Goal: Contribute content: Add original content to the website for others to see

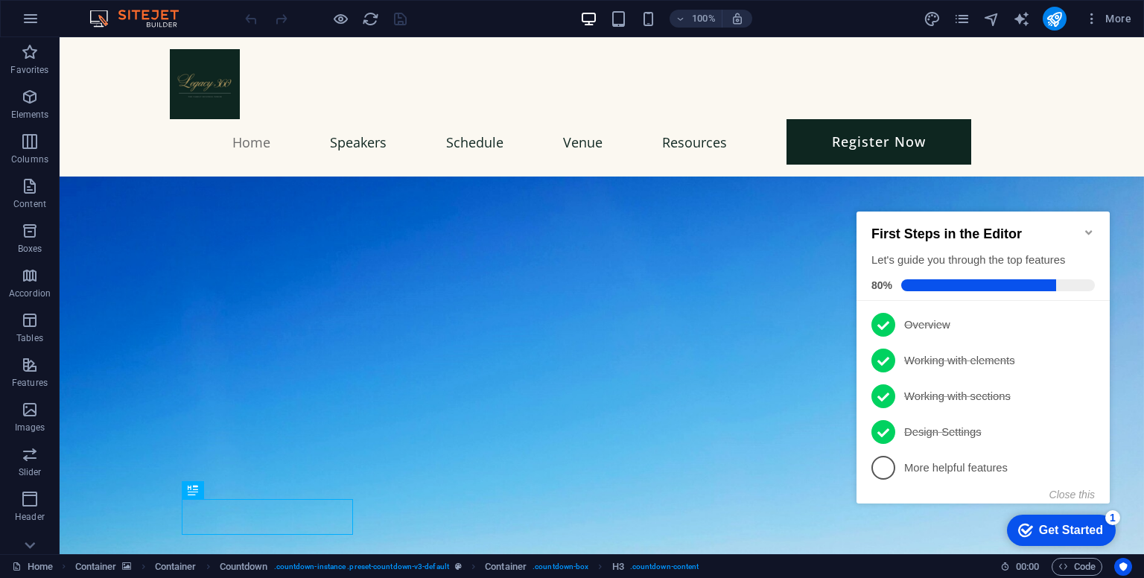
click at [1089, 229] on icon "Minimize checklist" at bounding box center [1089, 232] width 12 height 12
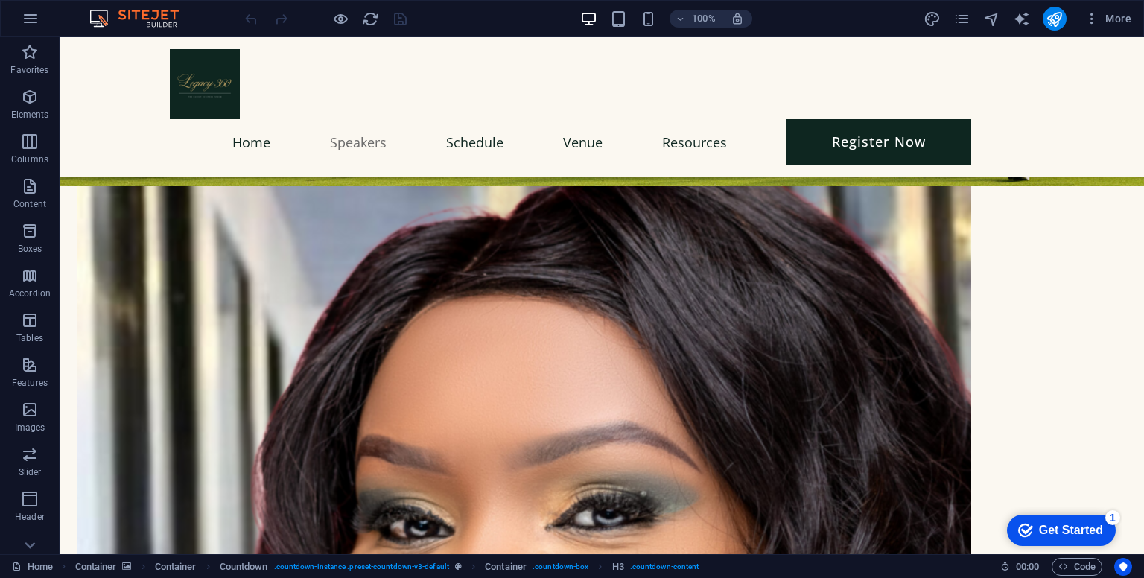
scroll to position [1740, 0]
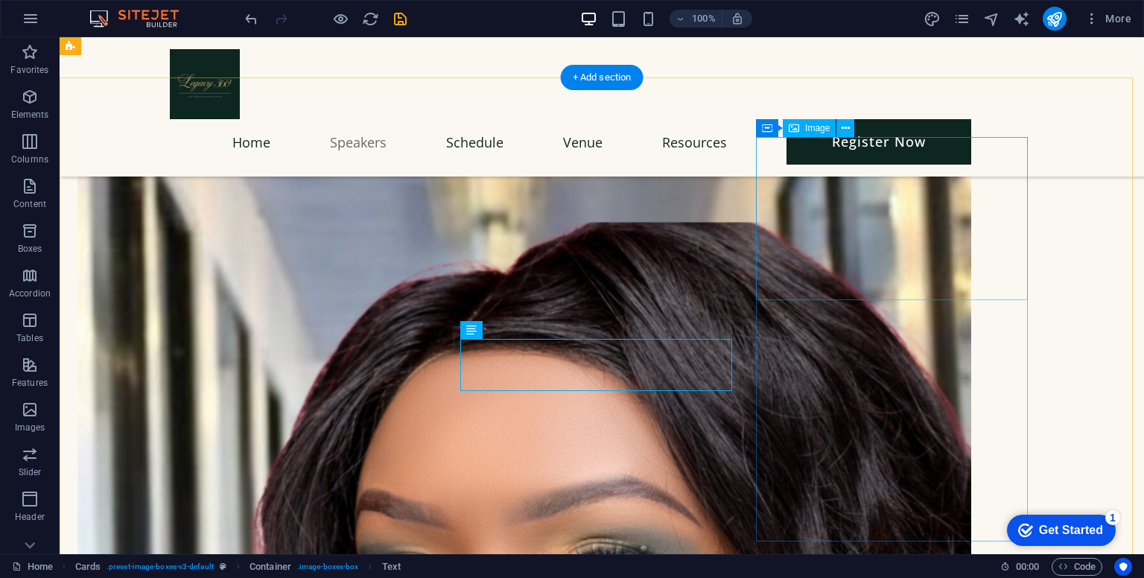
scroll to position [1602, 0]
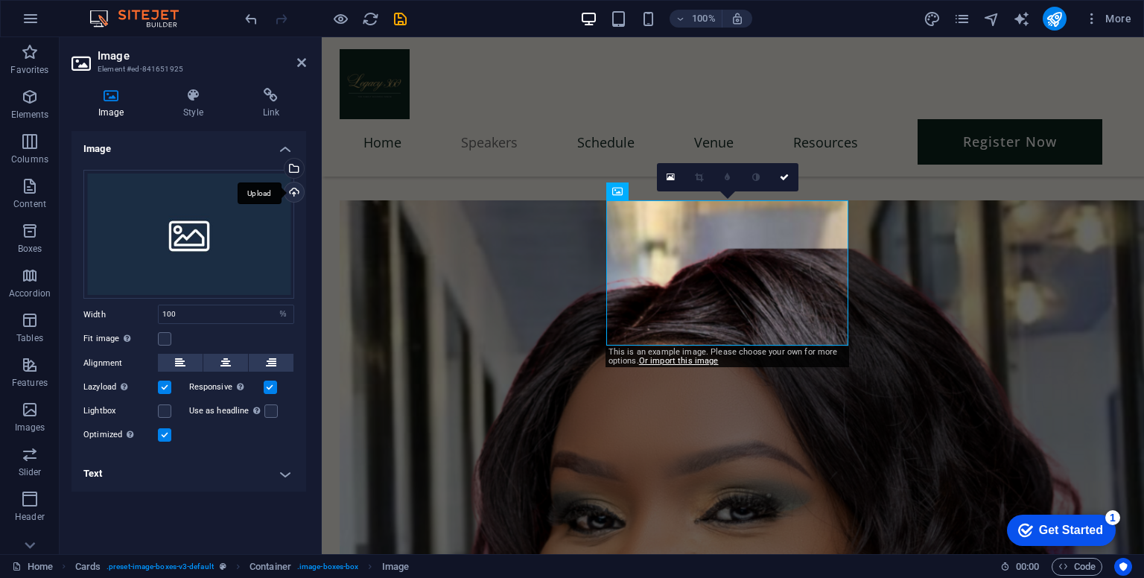
click at [294, 191] on div "Upload" at bounding box center [293, 194] width 22 height 22
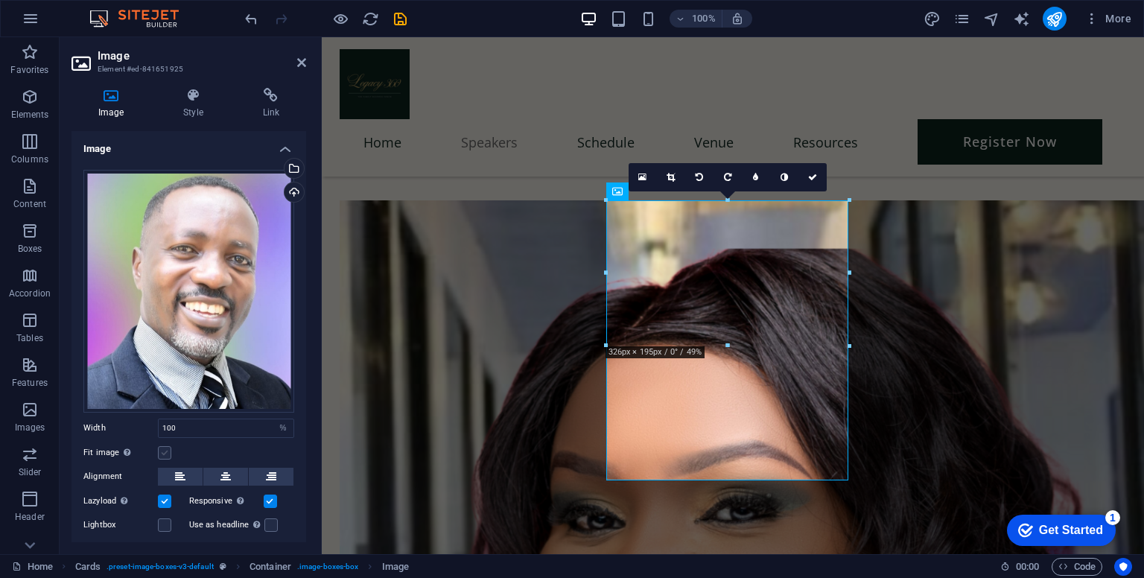
click at [165, 451] on label at bounding box center [164, 452] width 13 height 13
click at [0, 0] on input "Fit image Automatically fit image to a fixed width and height" at bounding box center [0, 0] width 0 height 0
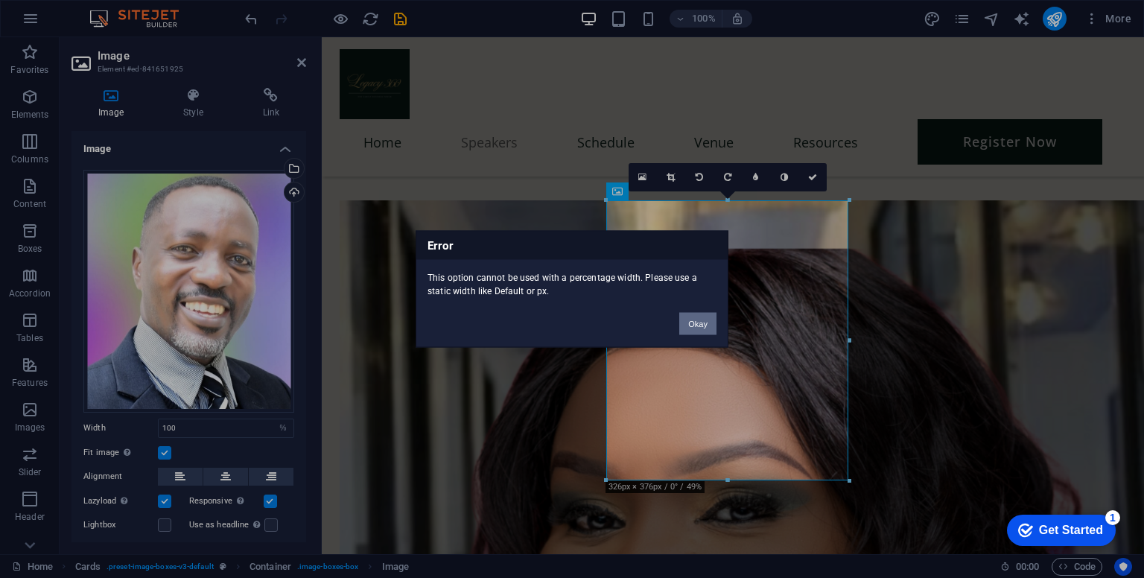
click at [697, 319] on button "Okay" at bounding box center [697, 324] width 37 height 22
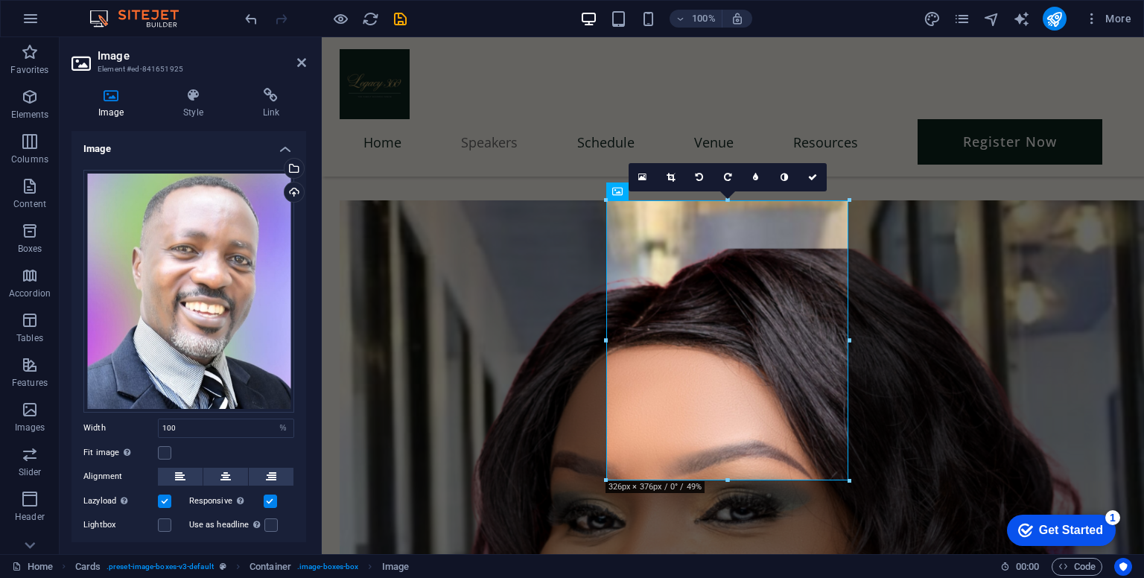
drag, startPoint x: 307, startPoint y: 328, endPoint x: 300, endPoint y: 370, distance: 43.0
click at [300, 370] on div "Image Style Link Image Drag files here, click to choose files or select files f…" at bounding box center [189, 315] width 259 height 478
click at [253, 424] on input "100" at bounding box center [226, 428] width 135 height 18
click at [277, 424] on select "Default auto px rem % em vh vw" at bounding box center [283, 428] width 21 height 18
select select "default"
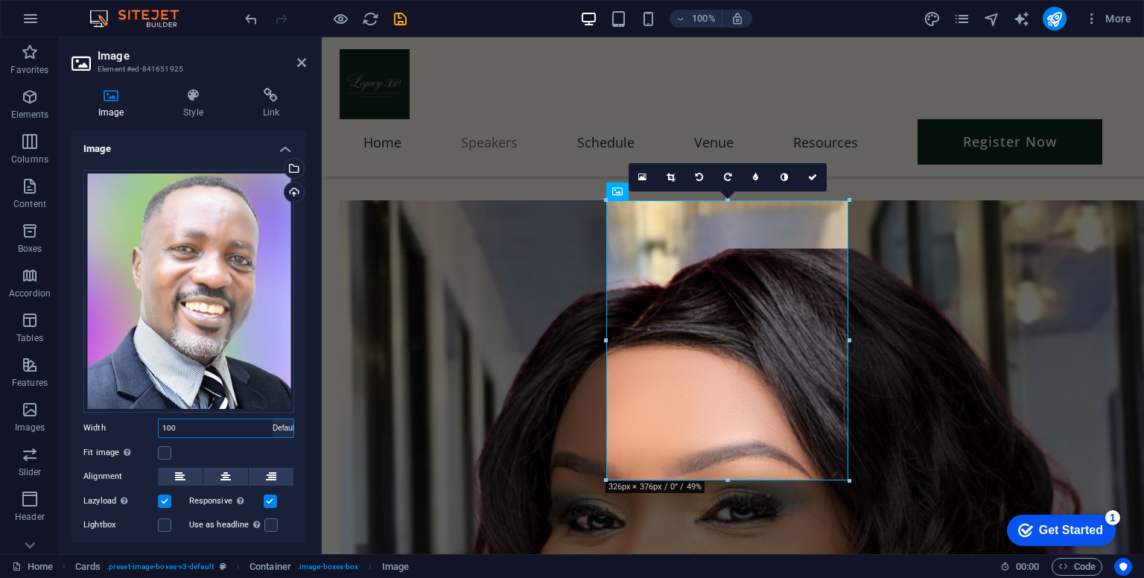
click at [273, 419] on select "Default auto px rem % em vh vw" at bounding box center [283, 428] width 21 height 18
click at [164, 448] on label at bounding box center [164, 452] width 13 height 13
click at [0, 0] on input "Fit image Automatically fit image to a fixed width and height" at bounding box center [0, 0] width 0 height 0
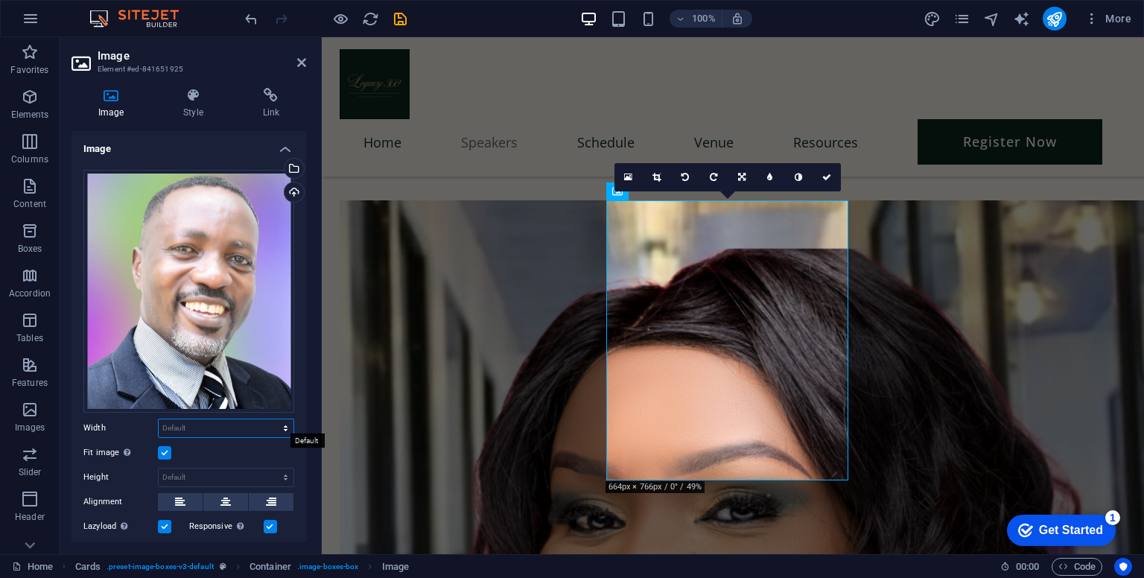
click at [272, 419] on select "Default auto px rem % em vh vw" at bounding box center [226, 428] width 135 height 18
click at [159, 419] on select "Default auto px rem % em vh vw" at bounding box center [226, 428] width 135 height 18
select select "DISABLED_OPTION_VALUE"
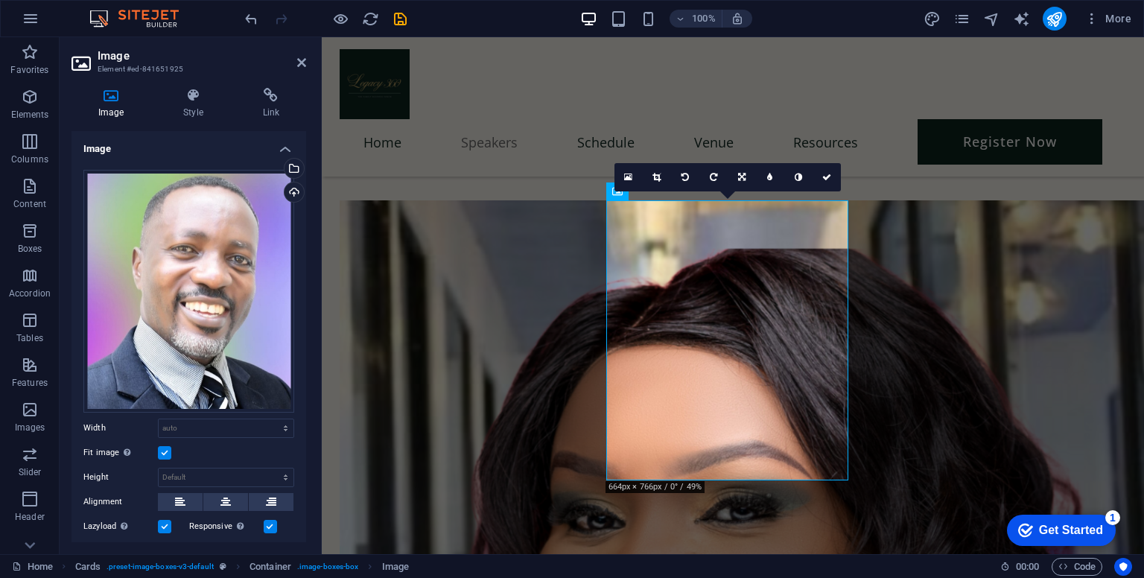
click at [161, 446] on label at bounding box center [164, 452] width 13 height 13
click at [0, 0] on input "Fit image Automatically fit image to a fixed width and height" at bounding box center [0, 0] width 0 height 0
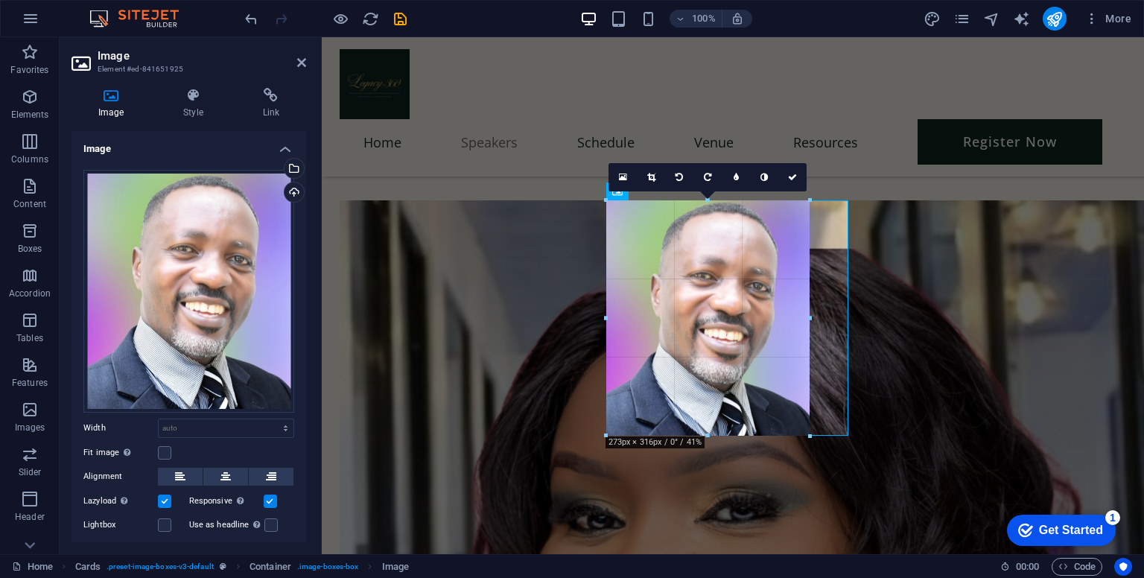
drag, startPoint x: 852, startPoint y: 482, endPoint x: 811, endPoint y: 422, distance: 72.9
type input "273"
select select "px"
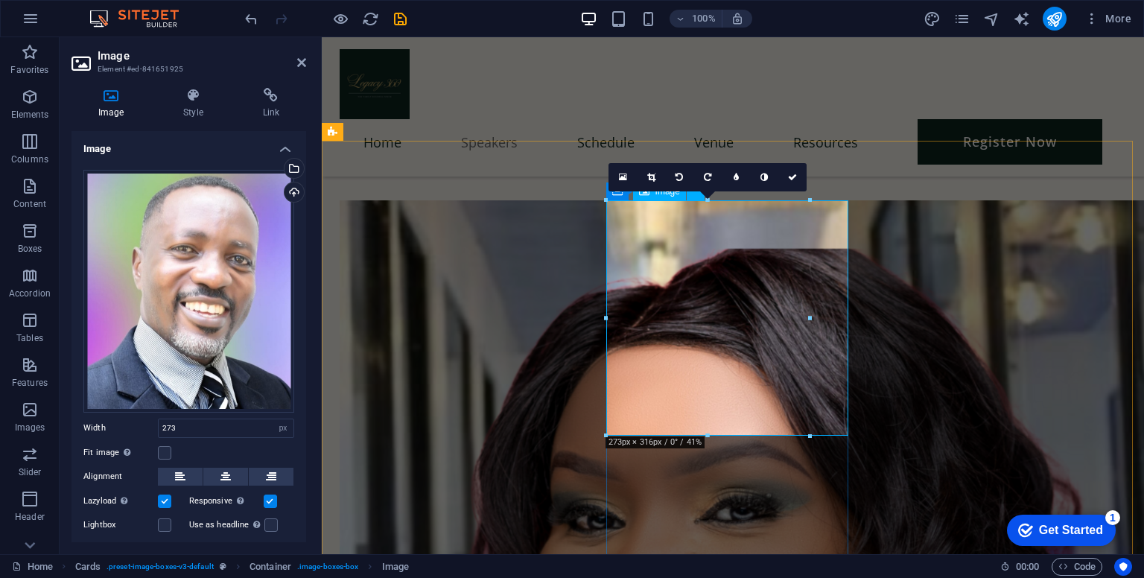
drag, startPoint x: 1132, startPoint y: 351, endPoint x: 843, endPoint y: 313, distance: 291.5
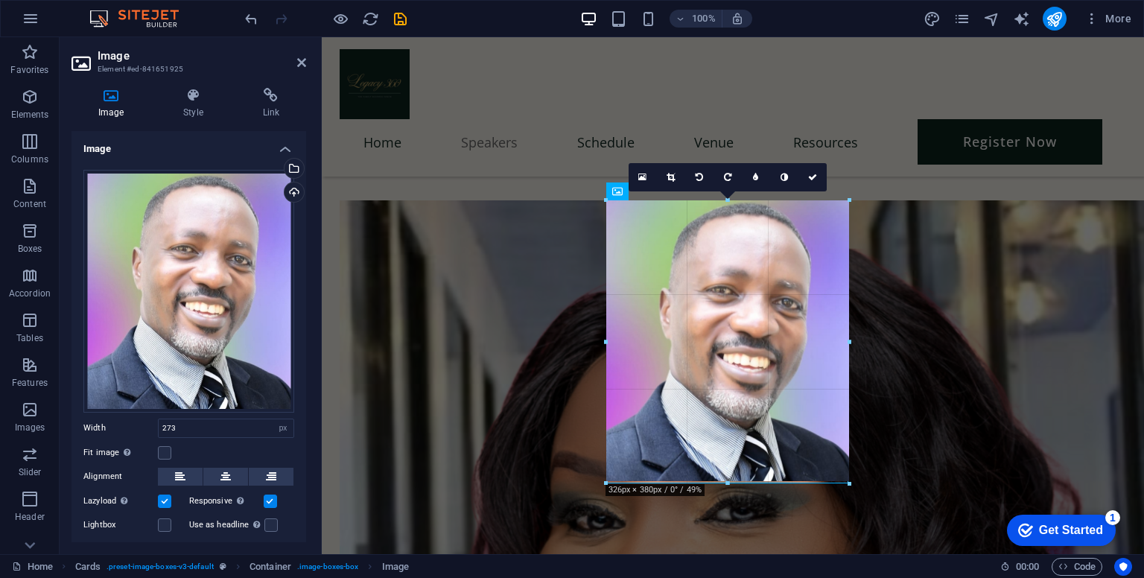
drag, startPoint x: 808, startPoint y: 318, endPoint x: 531, endPoint y: 282, distance: 279.4
type input "326"
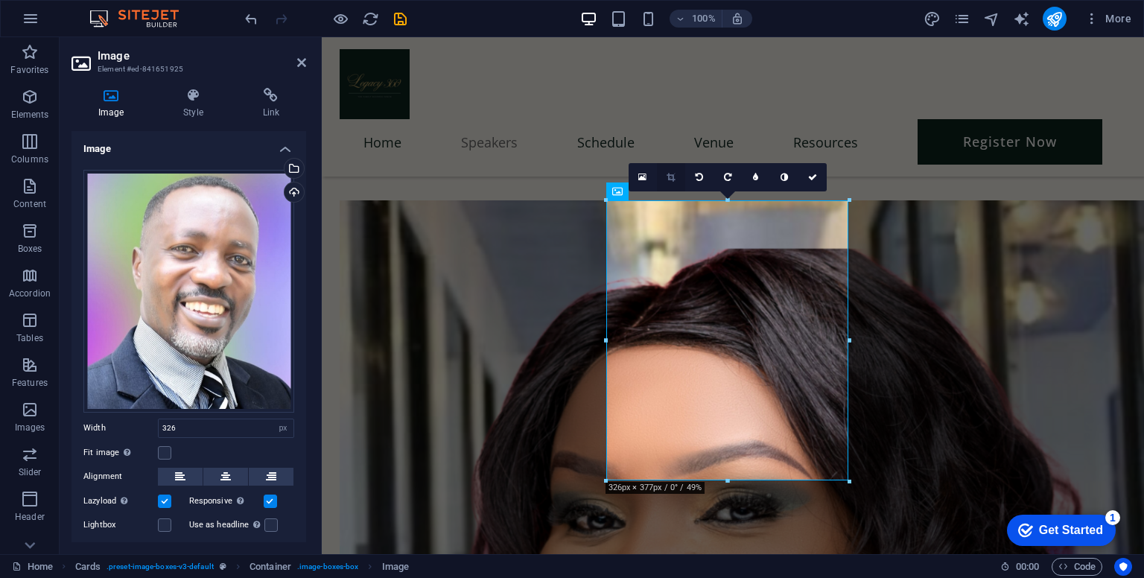
click at [665, 179] on link at bounding box center [671, 177] width 28 height 28
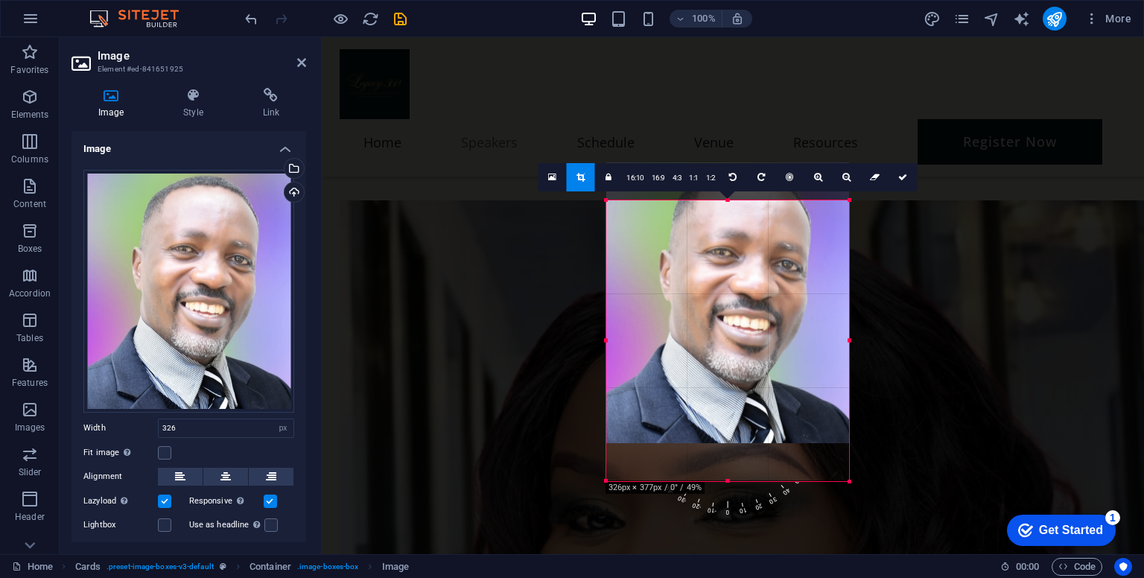
drag, startPoint x: 725, startPoint y: 478, endPoint x: 724, endPoint y: 440, distance: 38.0
click at [724, 440] on div at bounding box center [727, 302] width 243 height 281
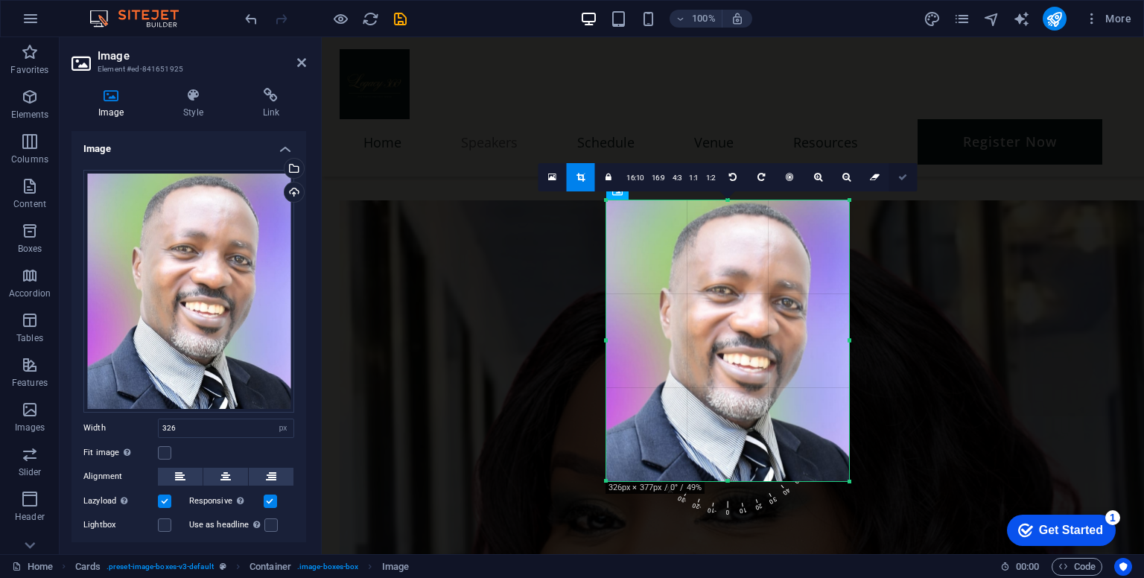
click at [894, 177] on link at bounding box center [903, 177] width 28 height 28
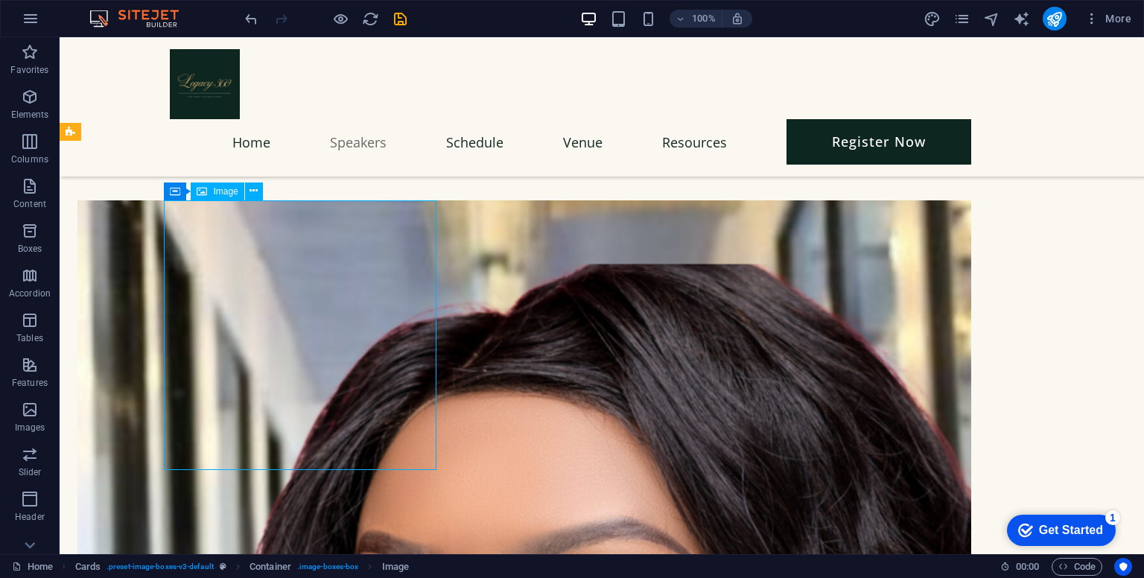
drag, startPoint x: 167, startPoint y: 323, endPoint x: 429, endPoint y: 323, distance: 262.2
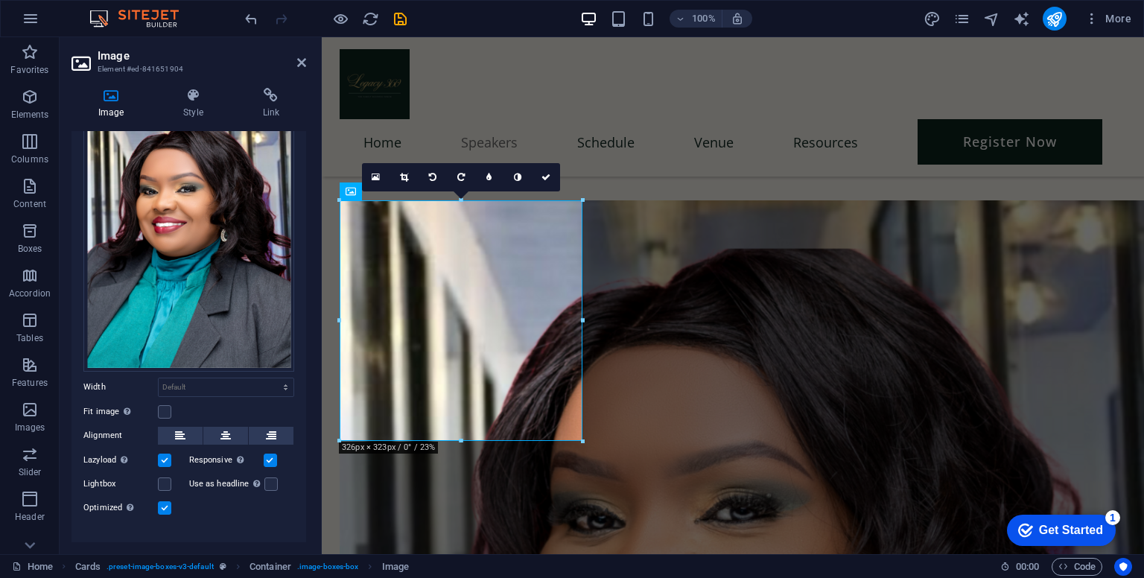
scroll to position [95, 0]
click at [300, 67] on icon at bounding box center [301, 63] width 9 height 12
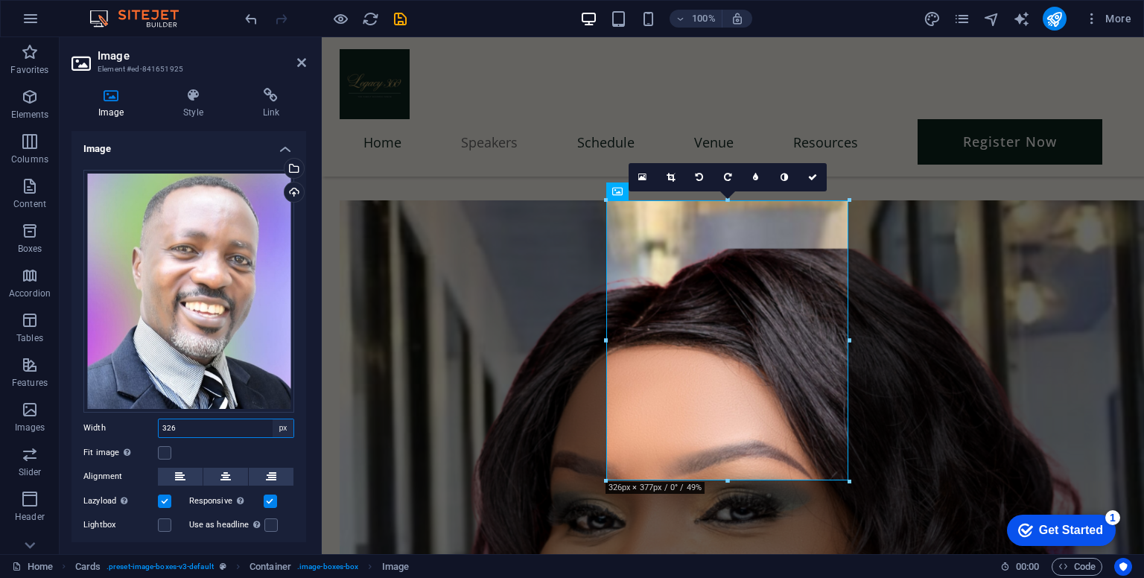
click at [273, 425] on select "Default auto px rem % em vh vw" at bounding box center [283, 428] width 21 height 18
select select "default"
click at [273, 419] on select "Default auto px rem % em vh vw" at bounding box center [283, 428] width 21 height 18
select select "DISABLED_OPTION_VALUE"
drag, startPoint x: 1049, startPoint y: 517, endPoint x: 727, endPoint y: 445, distance: 329.8
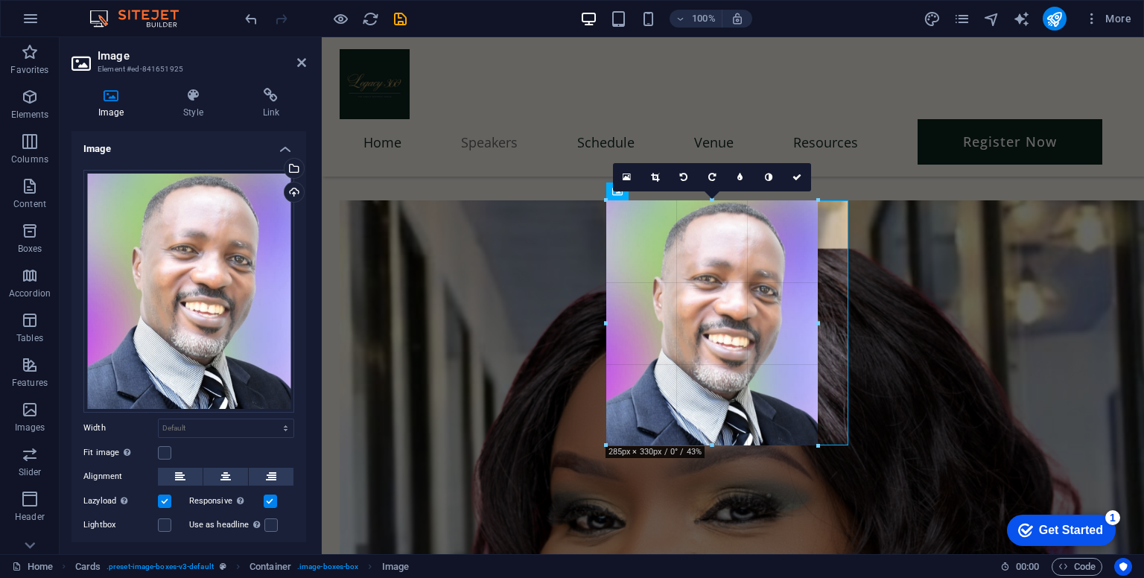
drag, startPoint x: 726, startPoint y: 479, endPoint x: 730, endPoint y: 442, distance: 37.4
type input "285"
select select "px"
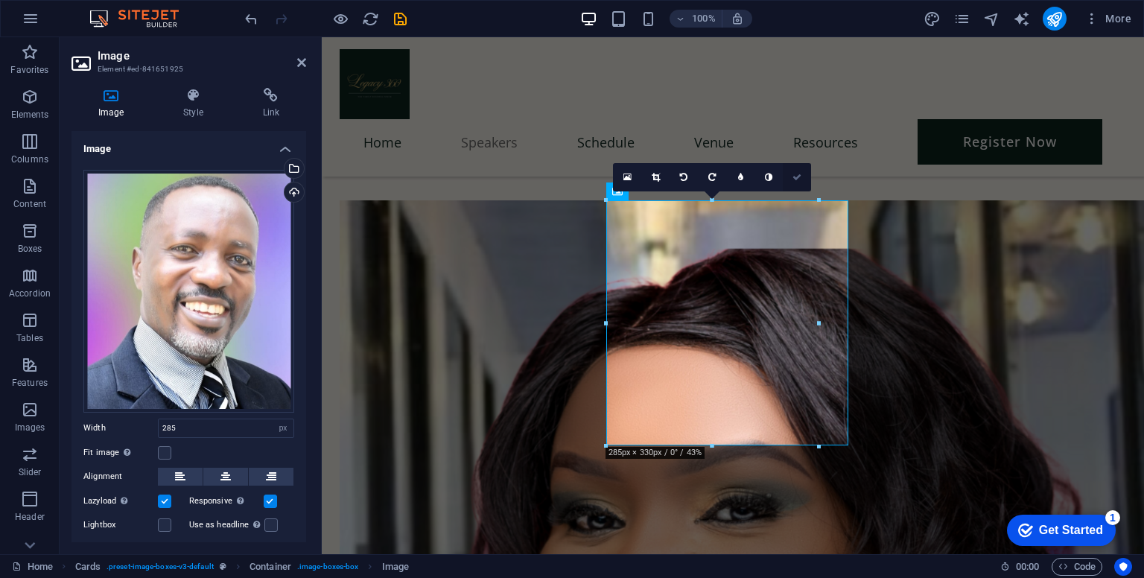
click at [793, 180] on icon at bounding box center [797, 177] width 9 height 9
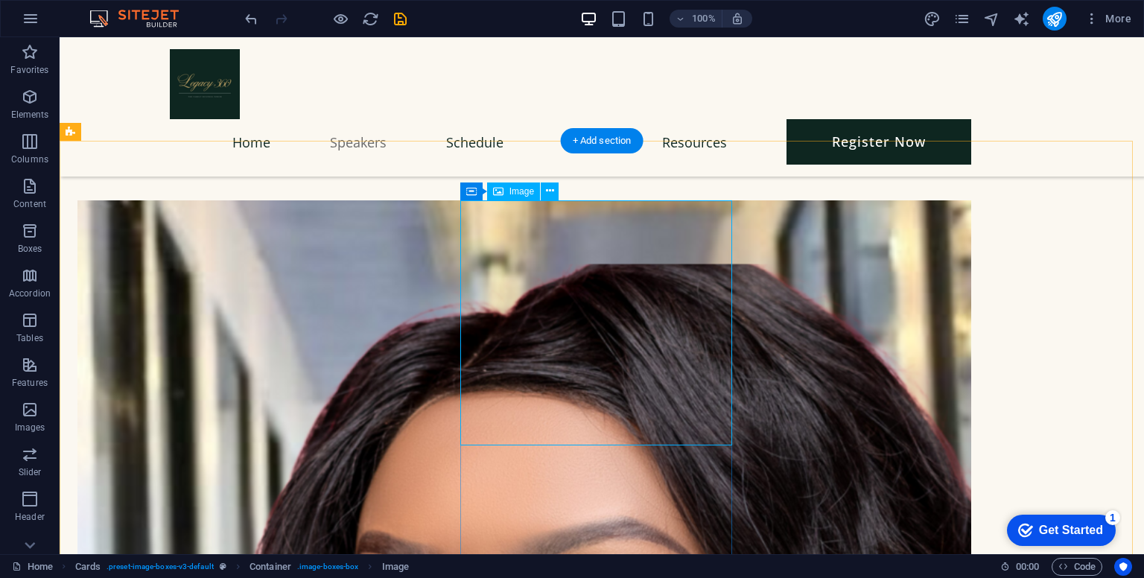
select select "px"
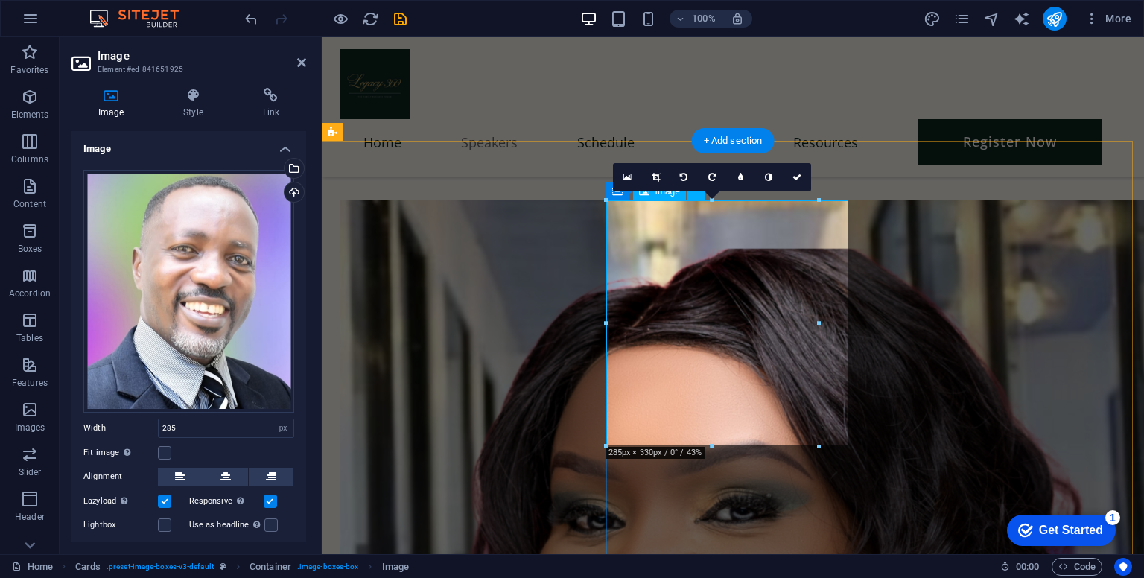
select select "DISABLED_OPTION_VALUE"
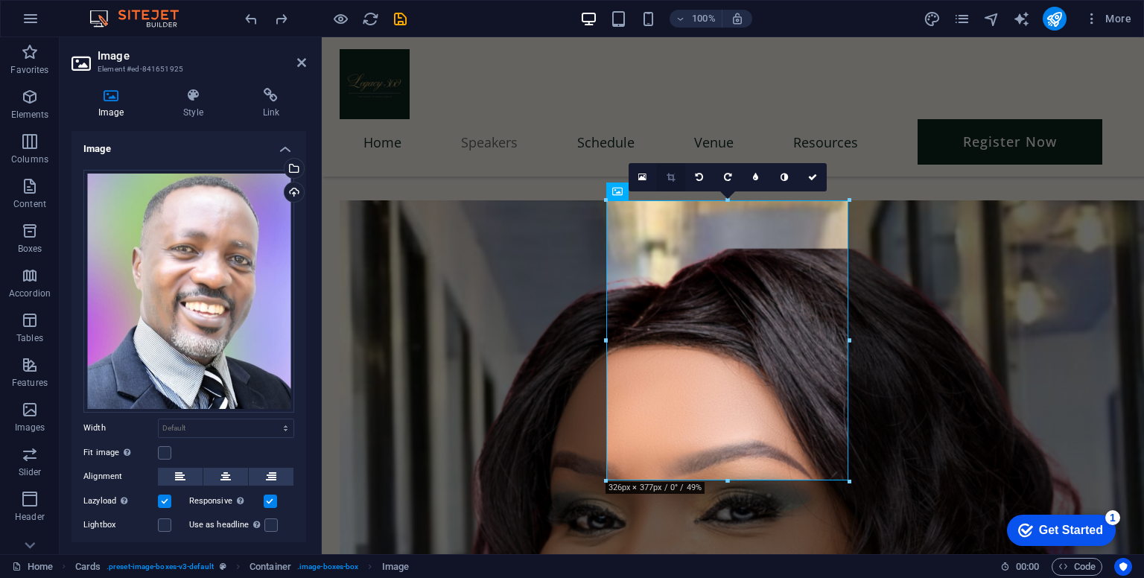
click at [670, 171] on link at bounding box center [671, 177] width 28 height 28
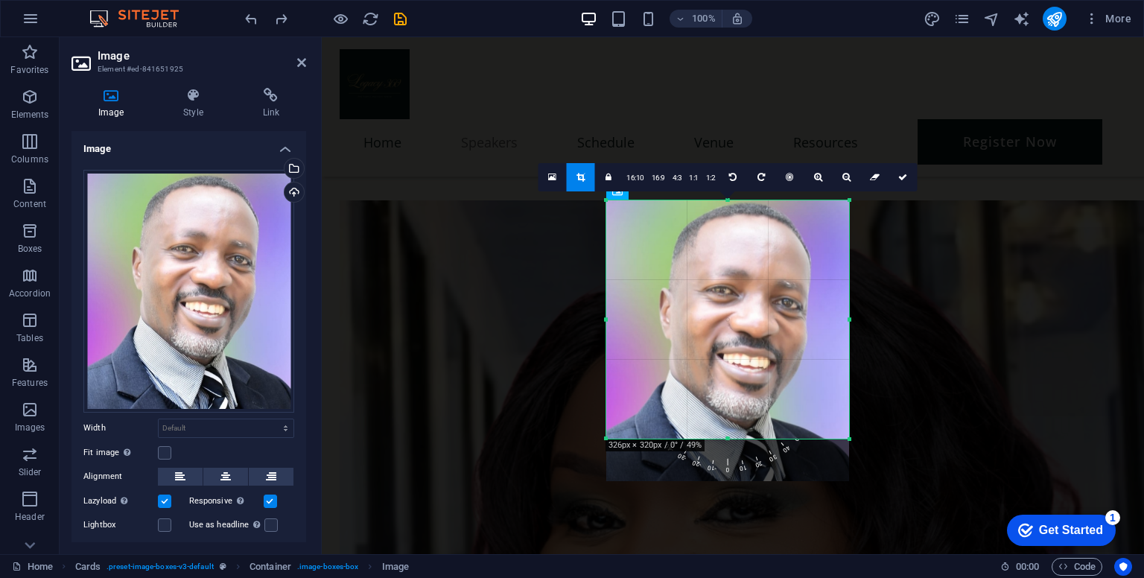
drag, startPoint x: 726, startPoint y: 483, endPoint x: 734, endPoint y: 440, distance: 43.1
click at [734, 440] on div at bounding box center [727, 439] width 243 height 5
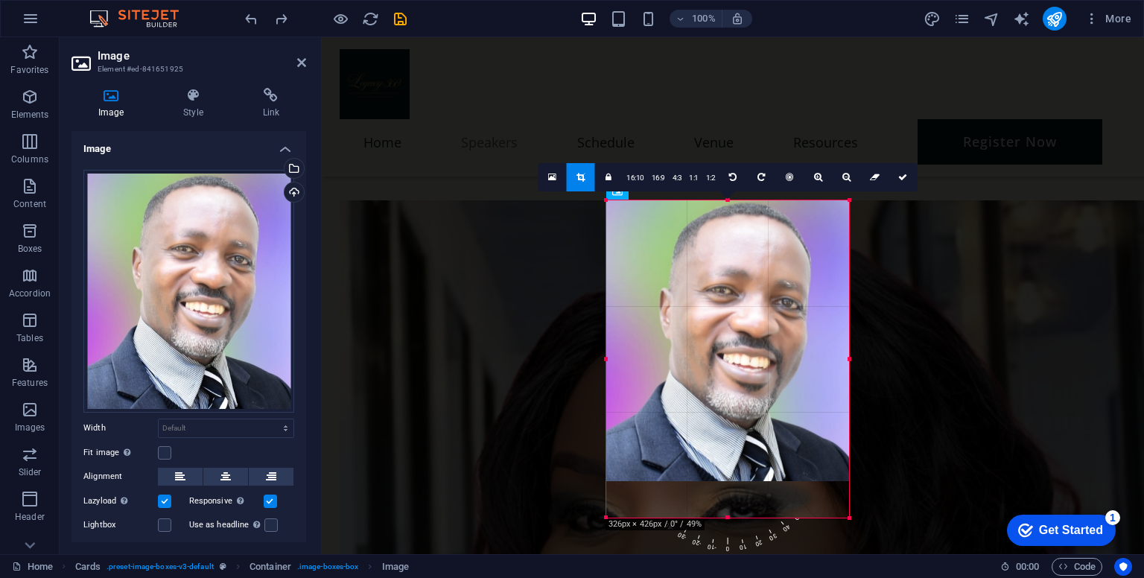
drag, startPoint x: 734, startPoint y: 440, endPoint x: 433, endPoint y: 482, distance: 303.8
click at [755, 519] on div at bounding box center [727, 518] width 243 height 5
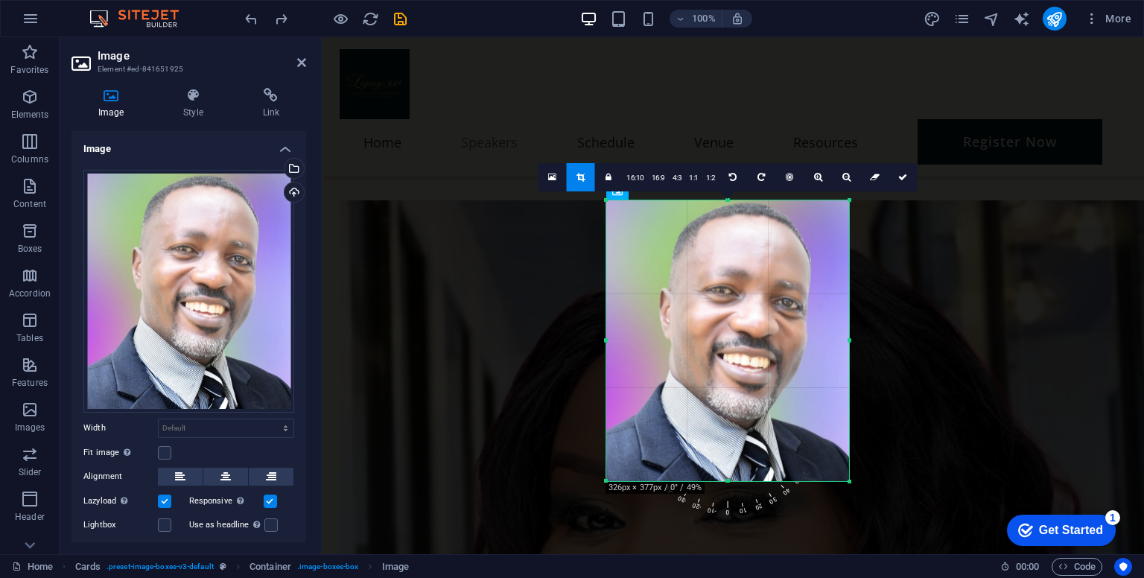
drag, startPoint x: 849, startPoint y: 342, endPoint x: 886, endPoint y: 344, distance: 37.3
click at [903, 180] on icon at bounding box center [902, 177] width 9 height 9
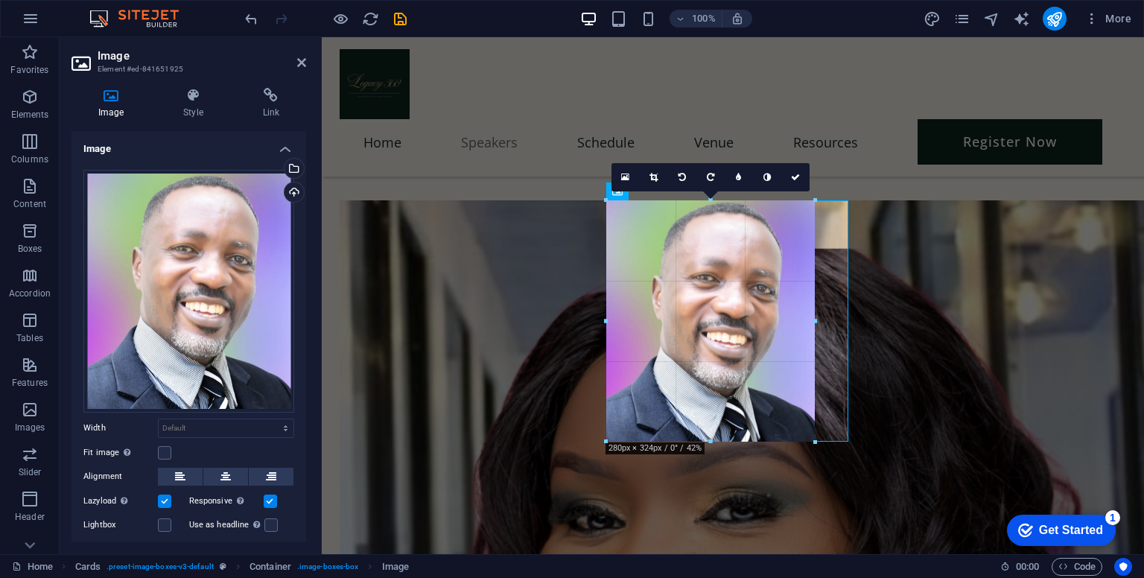
drag, startPoint x: 849, startPoint y: 479, endPoint x: 812, endPoint y: 418, distance: 71.2
type input "280"
select select "px"
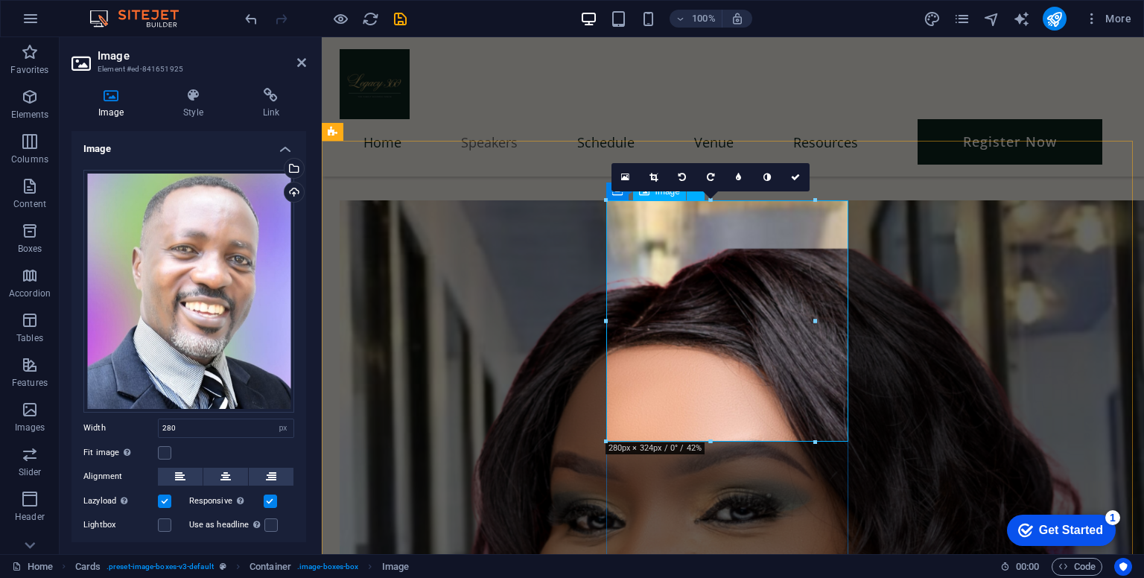
click at [221, 472] on icon at bounding box center [226, 477] width 10 height 18
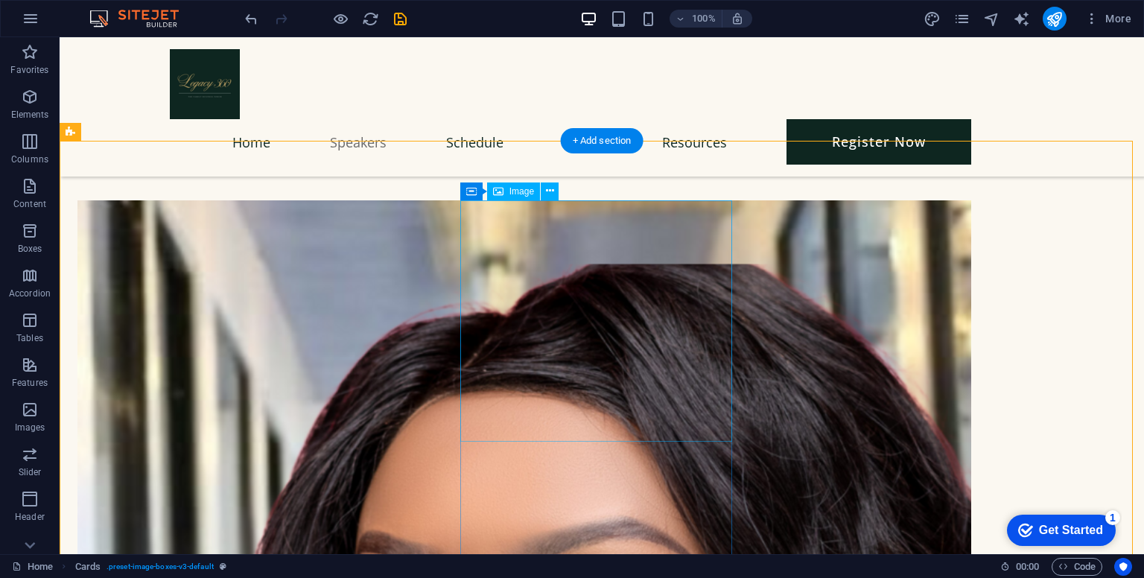
select select "px"
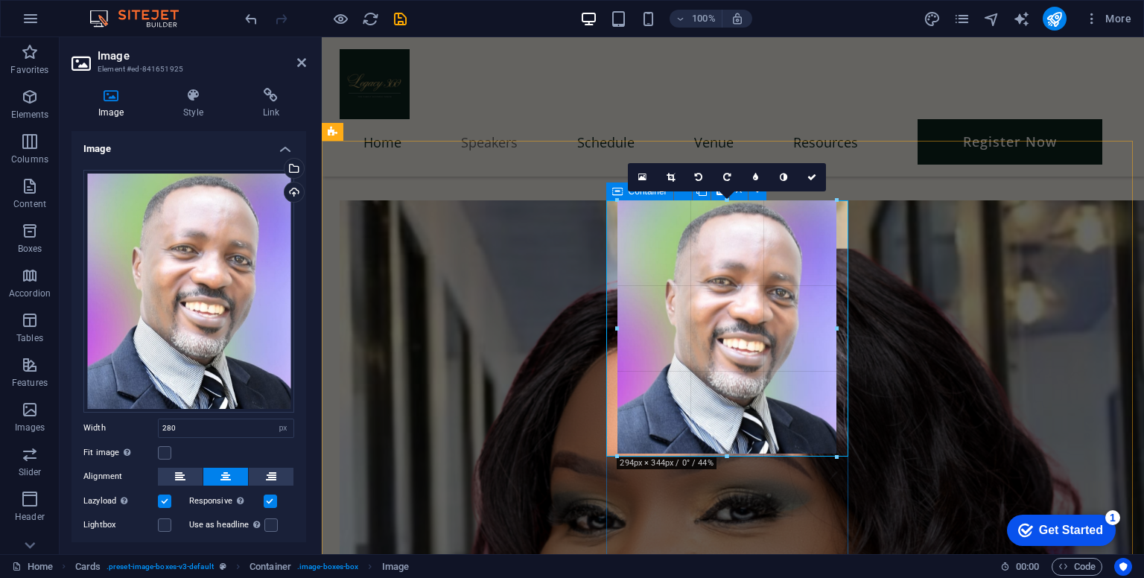
drag, startPoint x: 624, startPoint y: 324, endPoint x: 617, endPoint y: 271, distance: 53.3
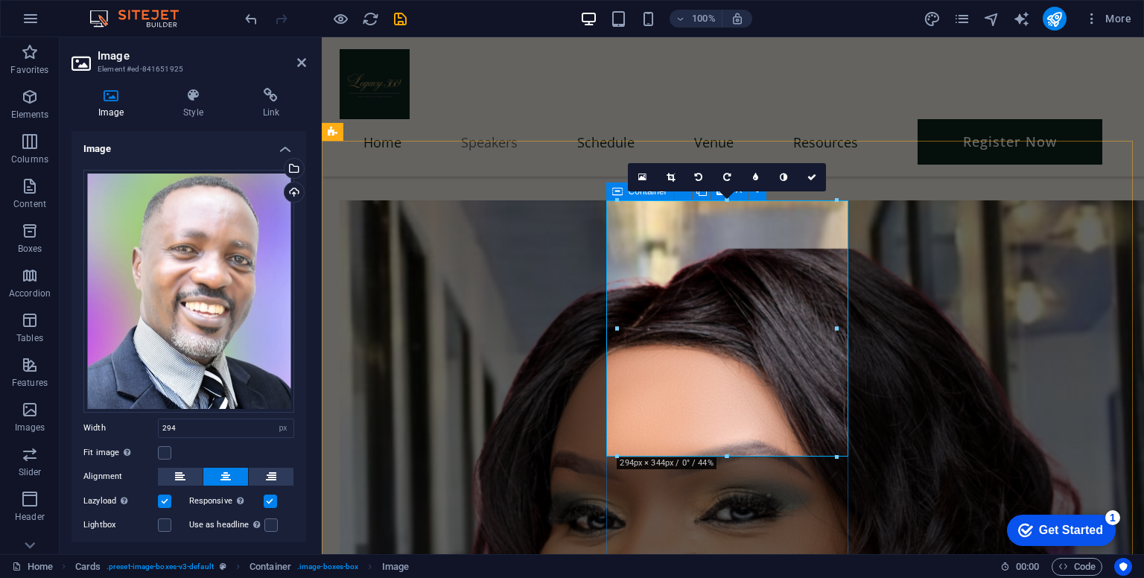
type input "294"
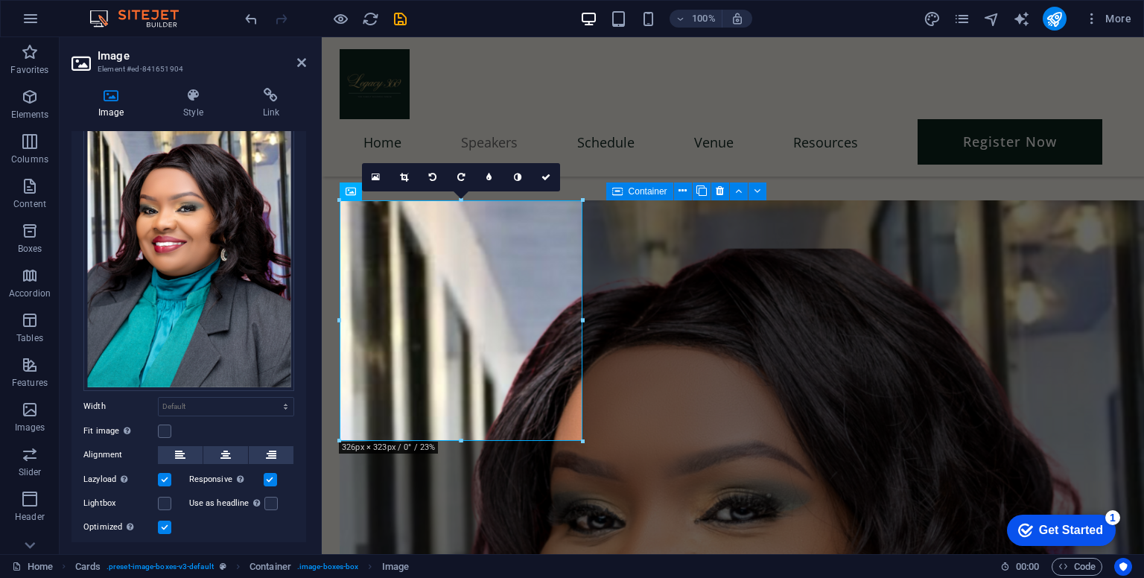
scroll to position [110, 0]
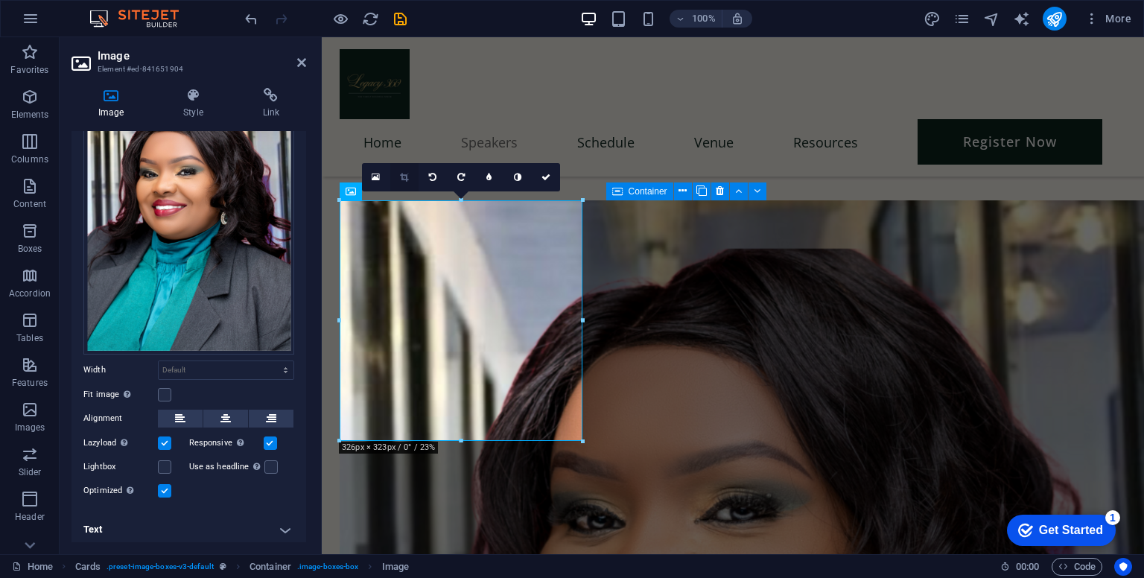
click at [405, 168] on link at bounding box center [404, 177] width 28 height 28
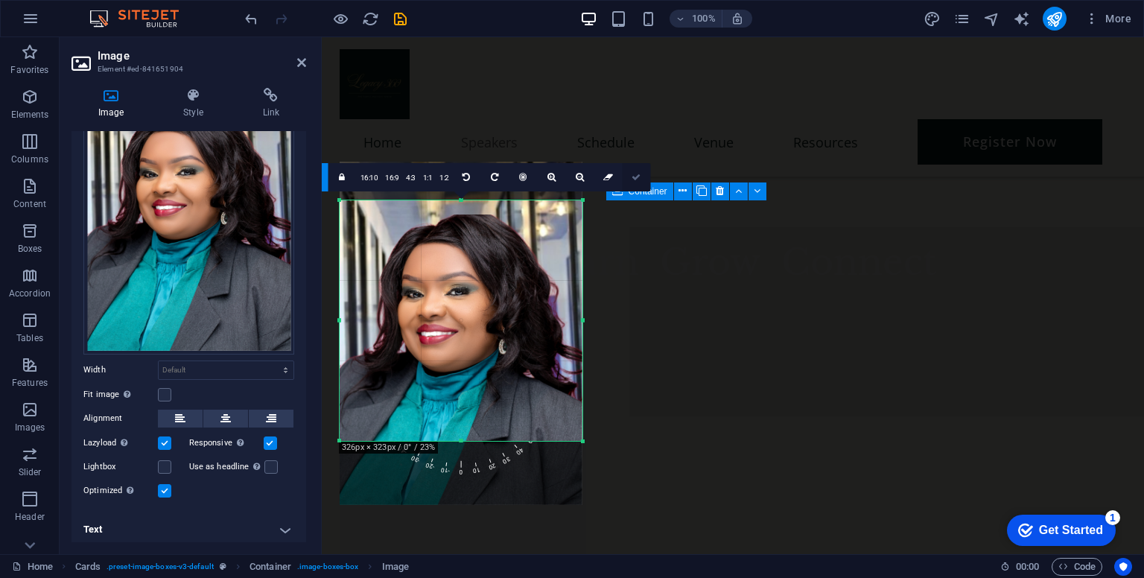
click at [632, 180] on icon at bounding box center [636, 177] width 9 height 9
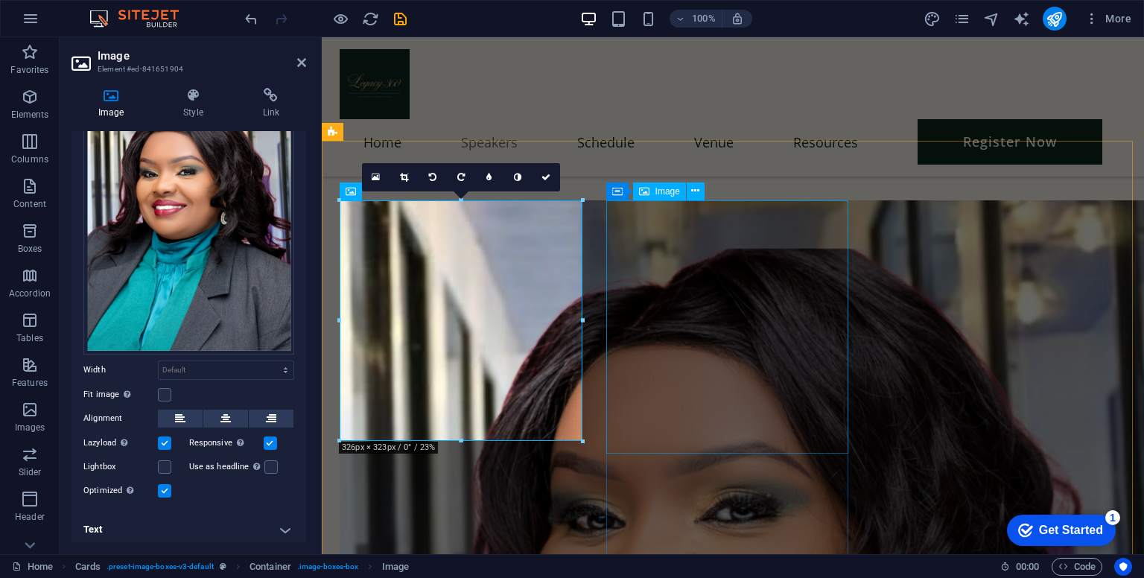
select select "px"
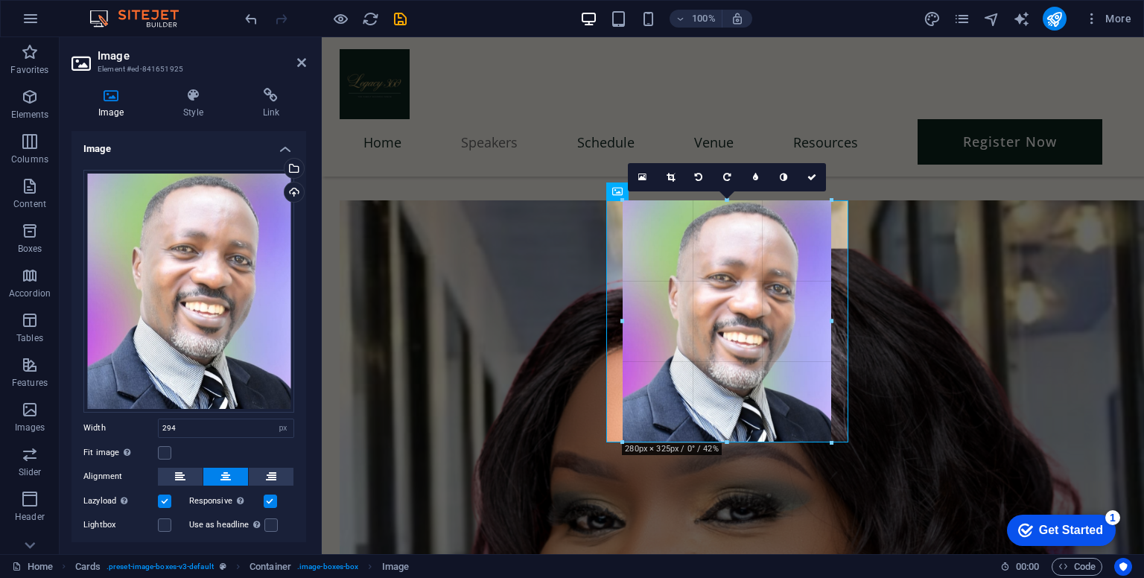
drag, startPoint x: 835, startPoint y: 451, endPoint x: 817, endPoint y: 442, distance: 20.3
type input "280"
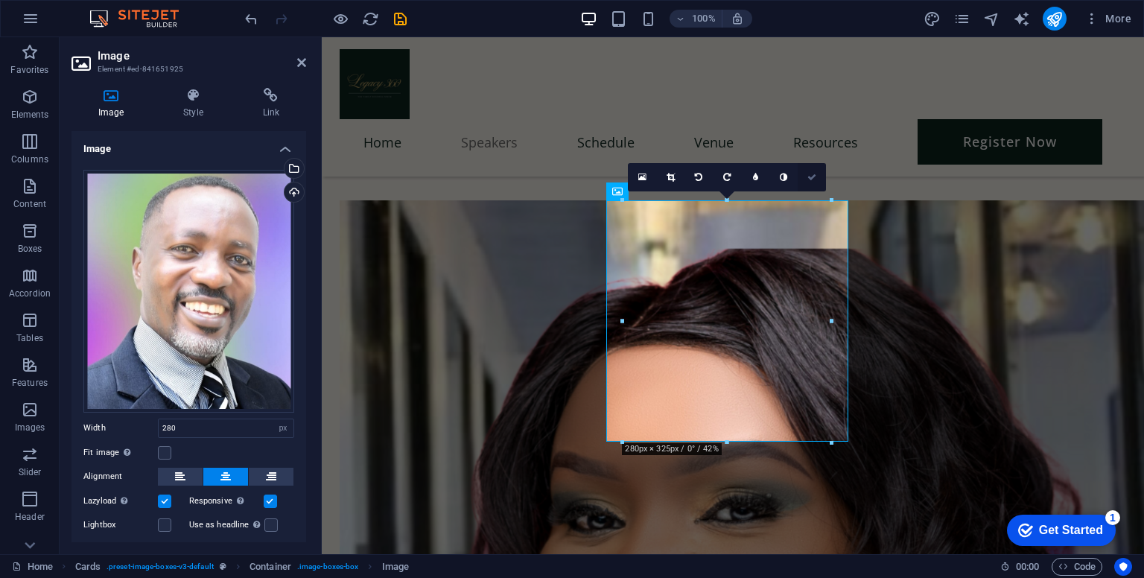
click at [817, 183] on link at bounding box center [812, 177] width 28 height 28
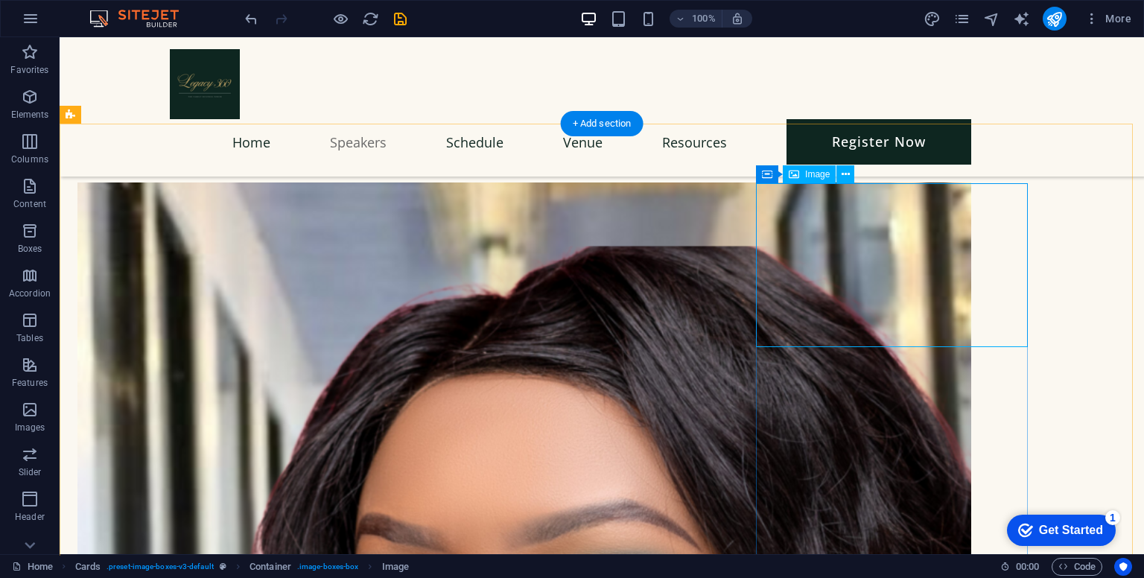
scroll to position [1619, 0]
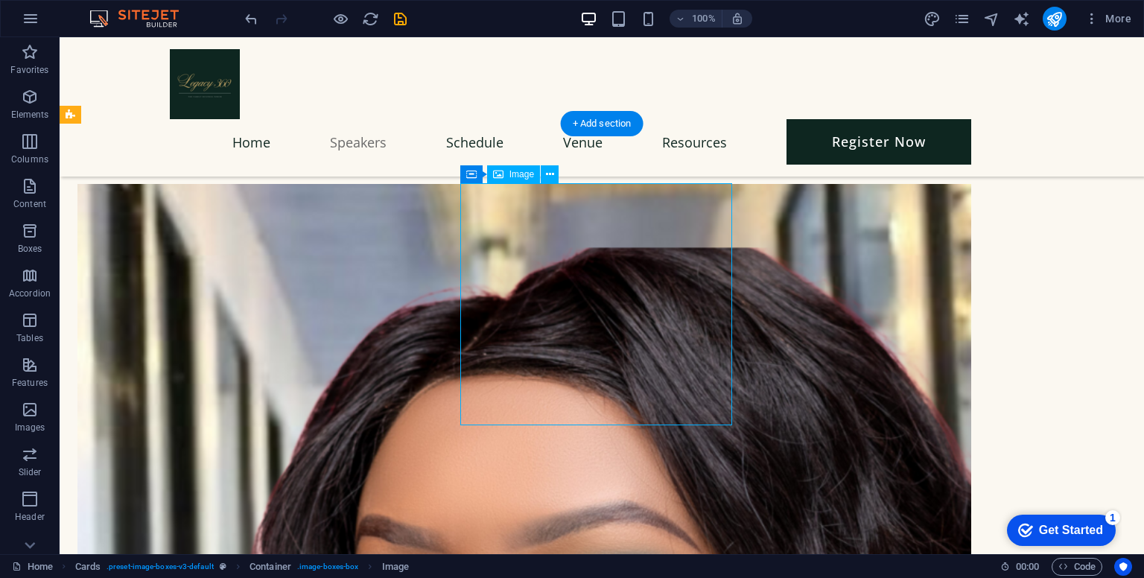
select select "px"
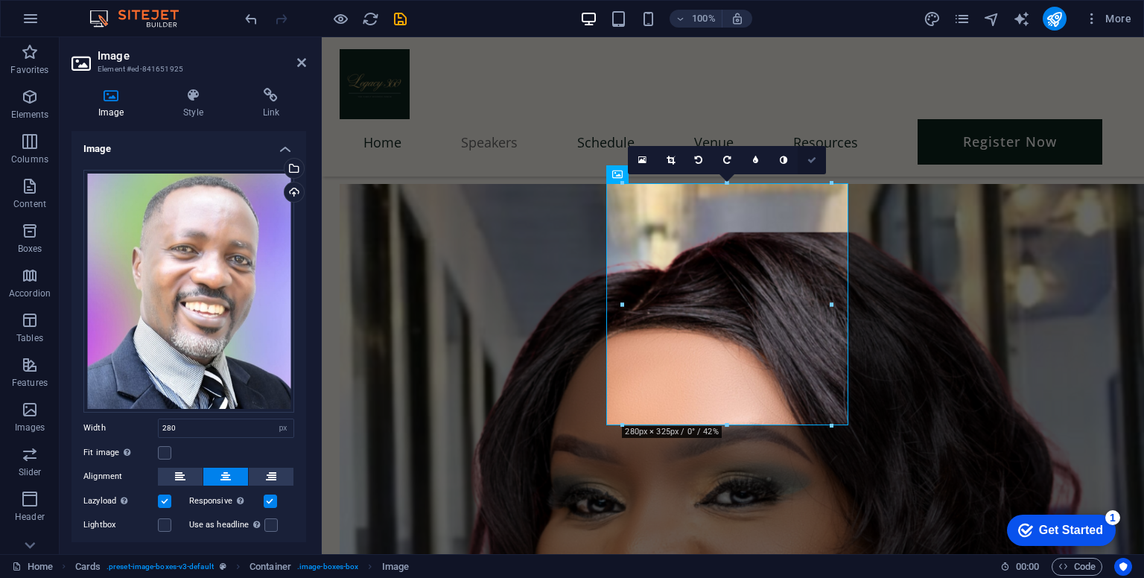
click at [811, 160] on icon at bounding box center [812, 160] width 9 height 9
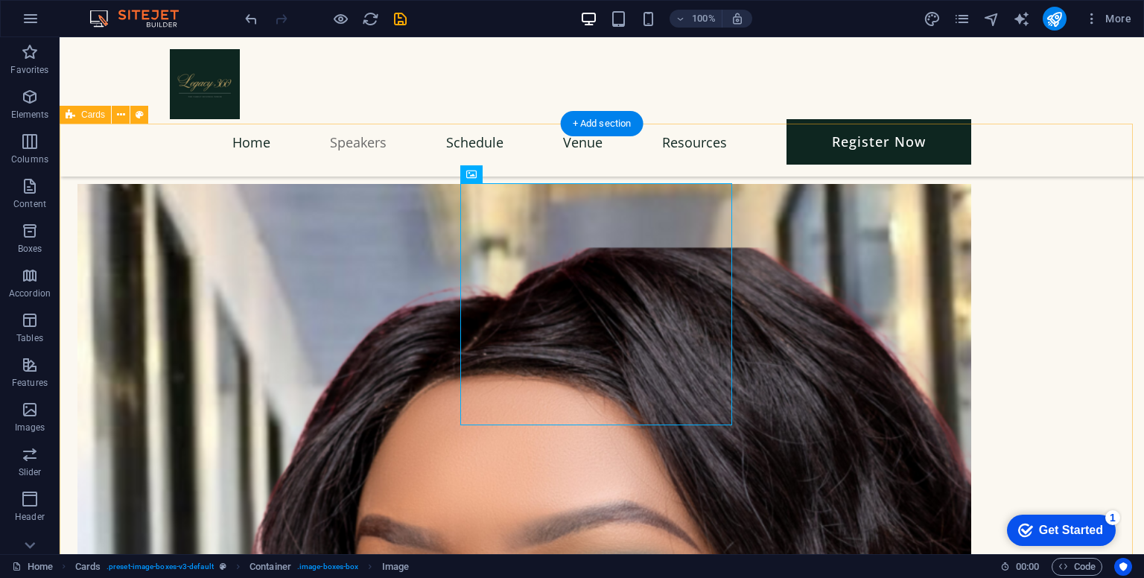
select select "px"
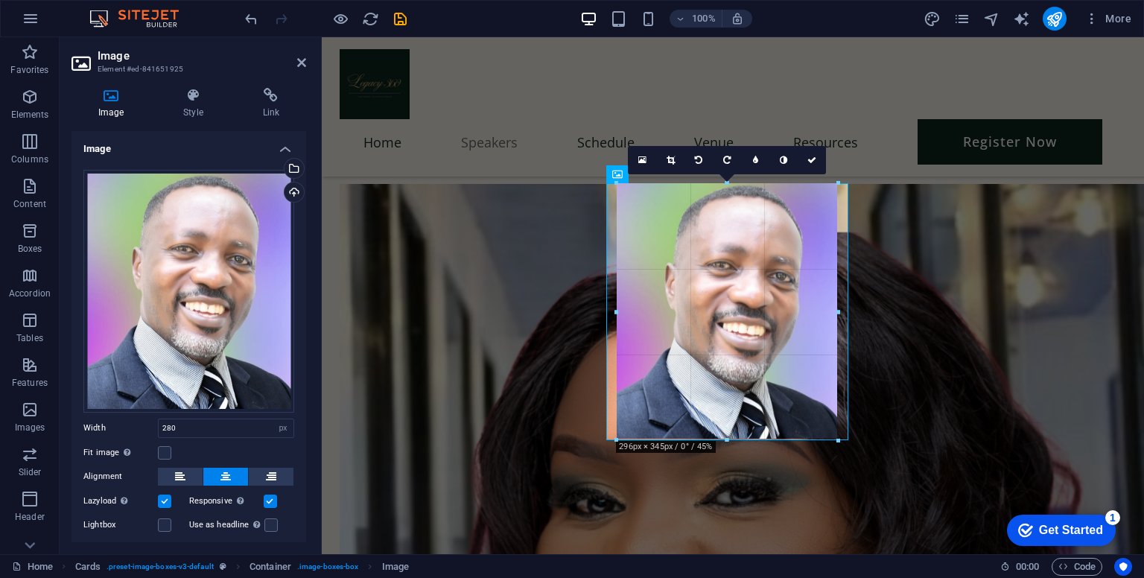
drag, startPoint x: 729, startPoint y: 424, endPoint x: 729, endPoint y: 439, distance: 14.9
type input "294"
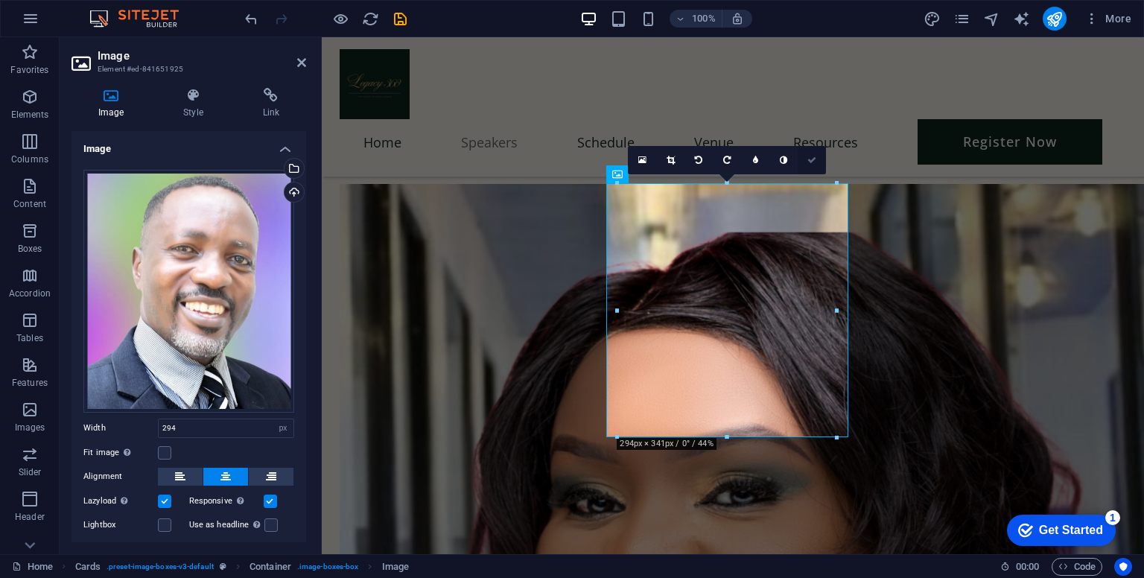
click at [812, 163] on icon at bounding box center [812, 160] width 9 height 9
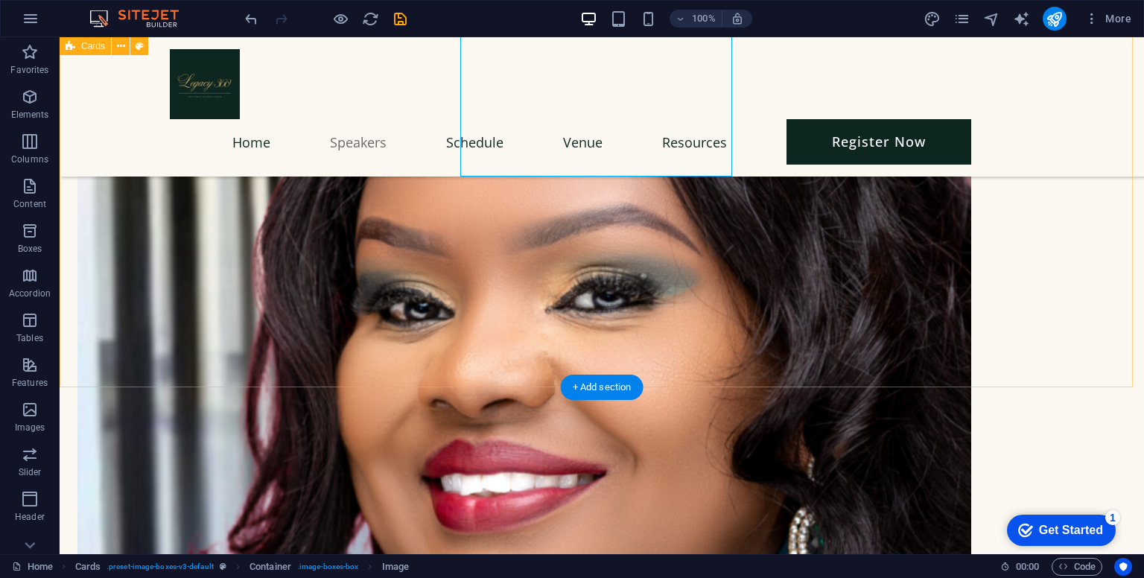
scroll to position [1672, 0]
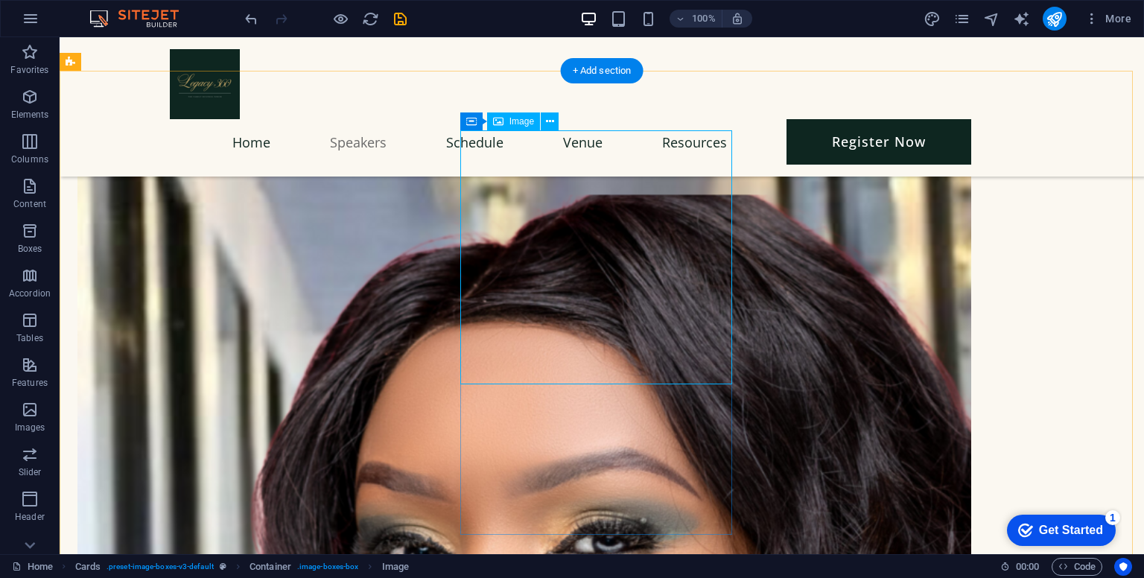
select select "px"
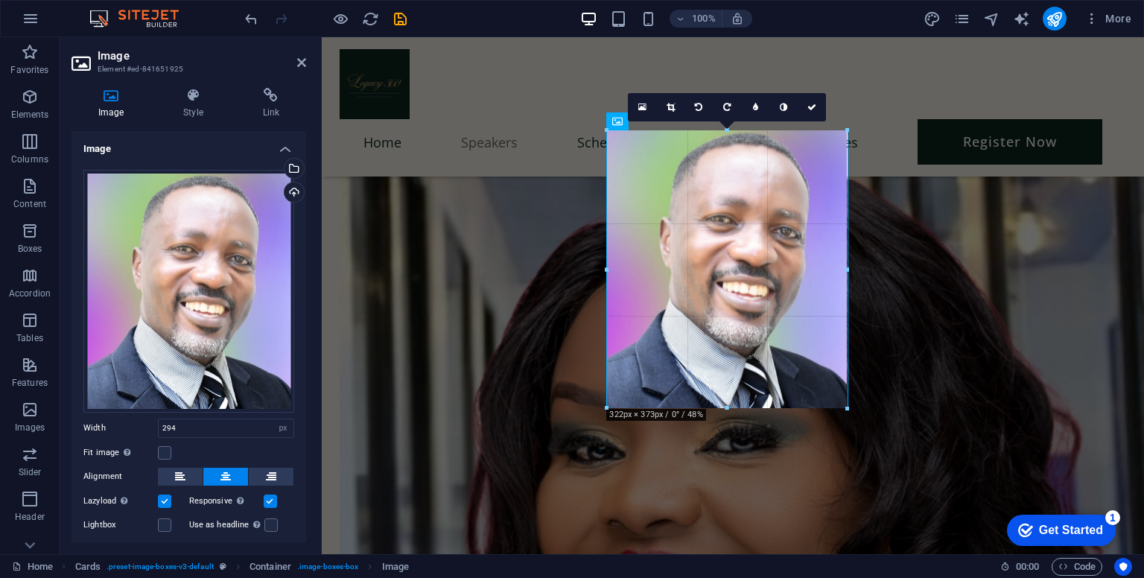
drag, startPoint x: 838, startPoint y: 384, endPoint x: 861, endPoint y: 406, distance: 31.6
type input "322"
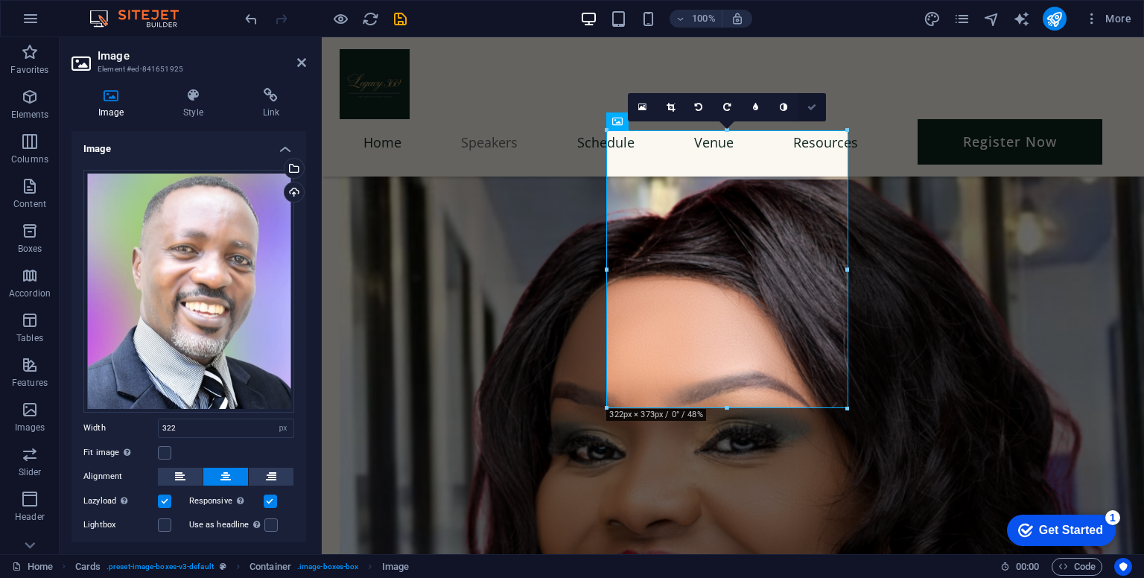
click at [816, 111] on link at bounding box center [812, 107] width 28 height 28
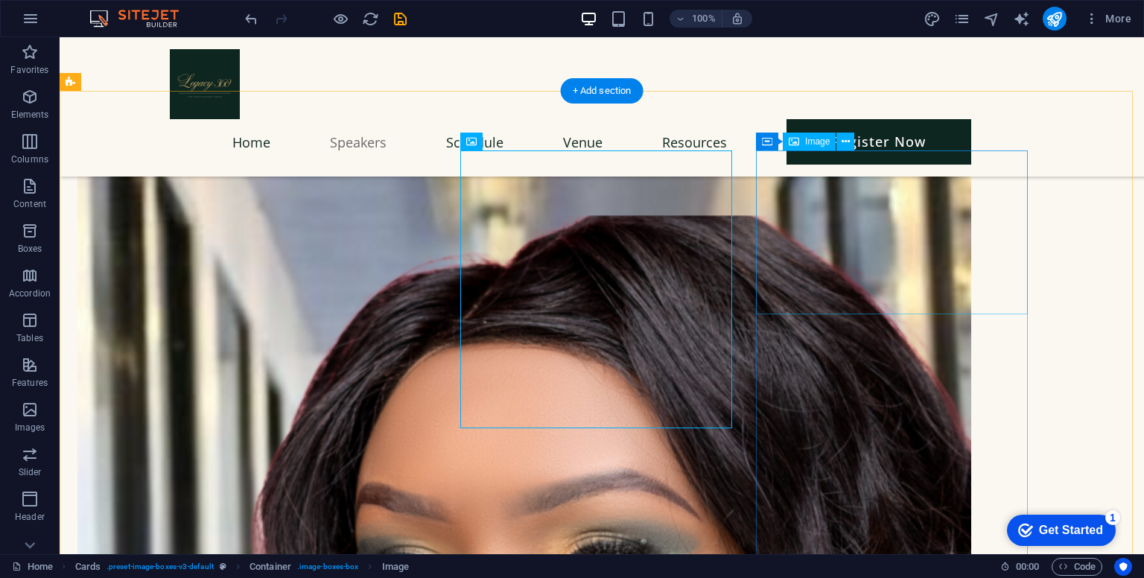
scroll to position [1636, 0]
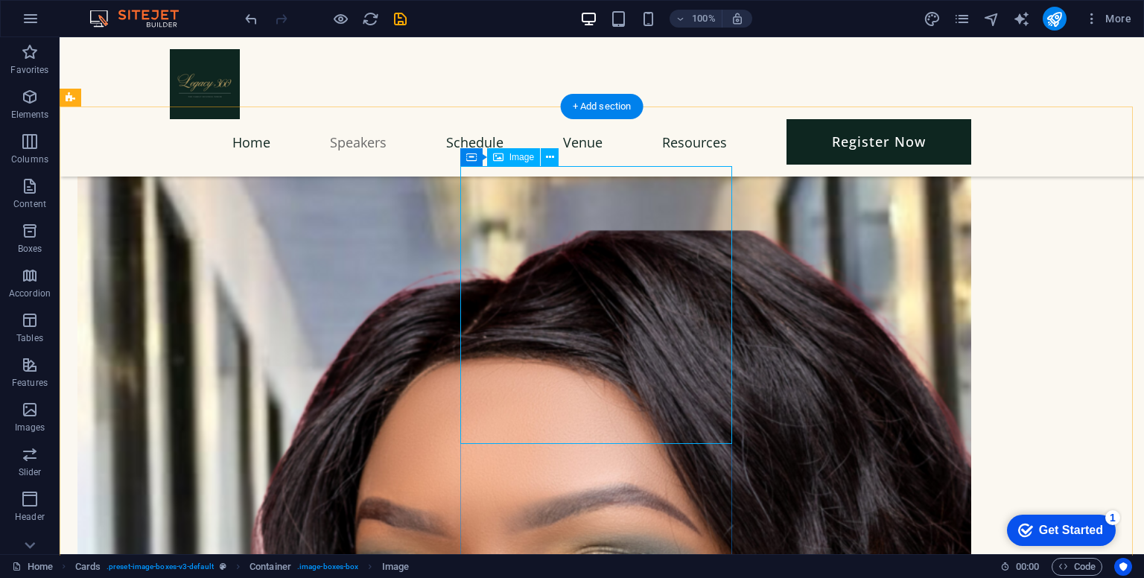
select select "px"
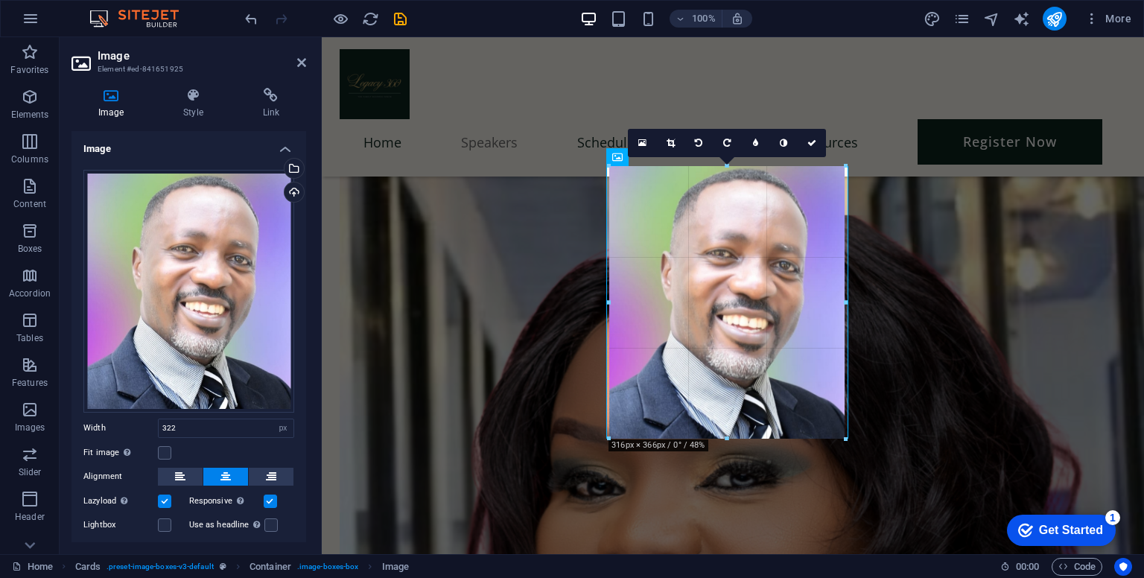
type input "315"
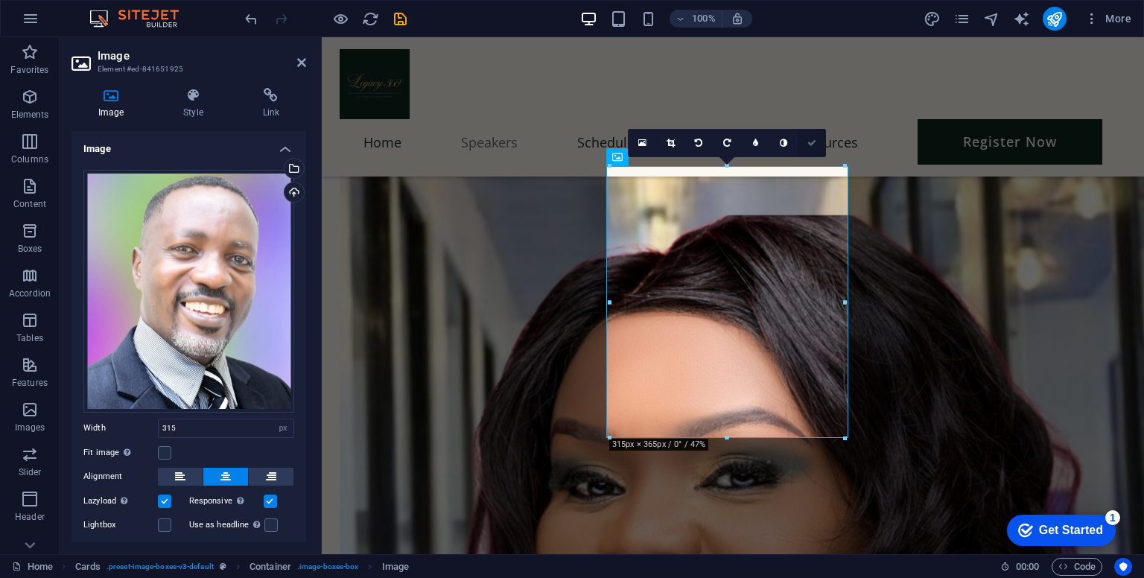
click at [813, 143] on icon at bounding box center [812, 143] width 9 height 9
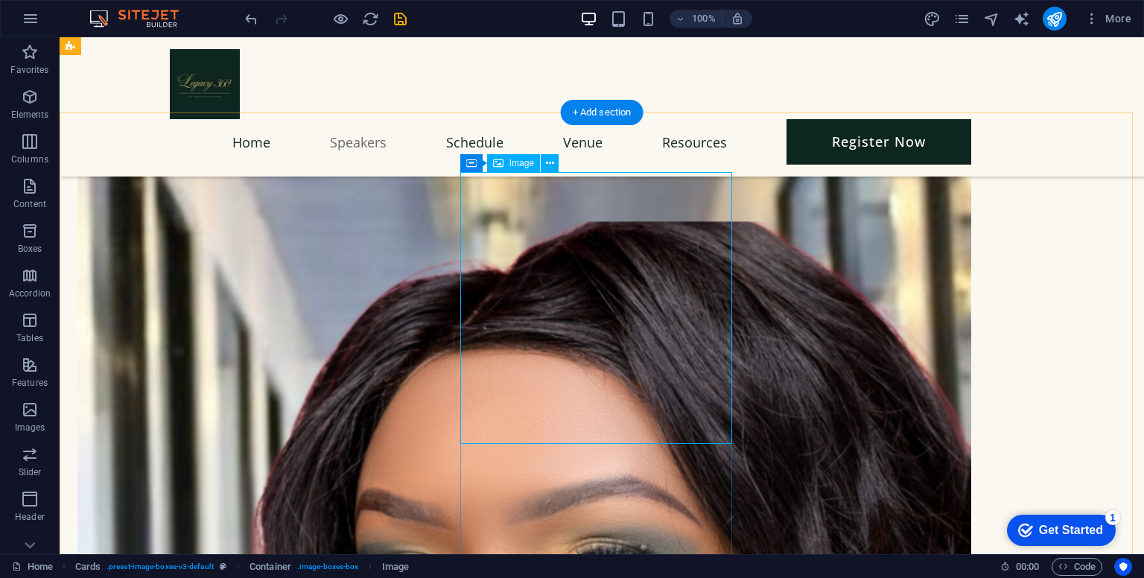
scroll to position [1627, 0]
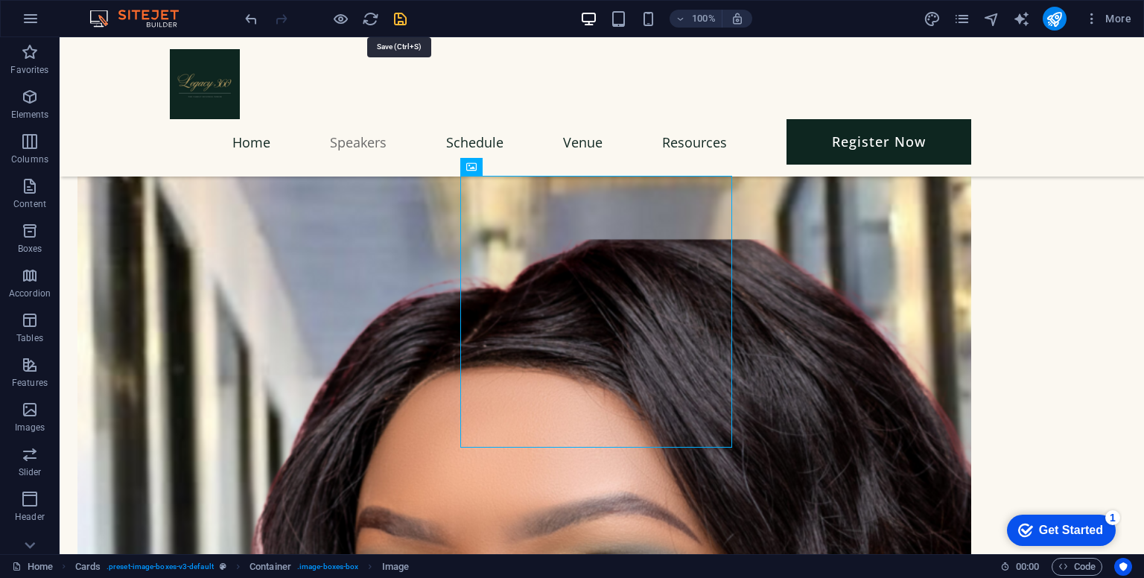
click at [403, 16] on icon "save" at bounding box center [400, 18] width 17 height 17
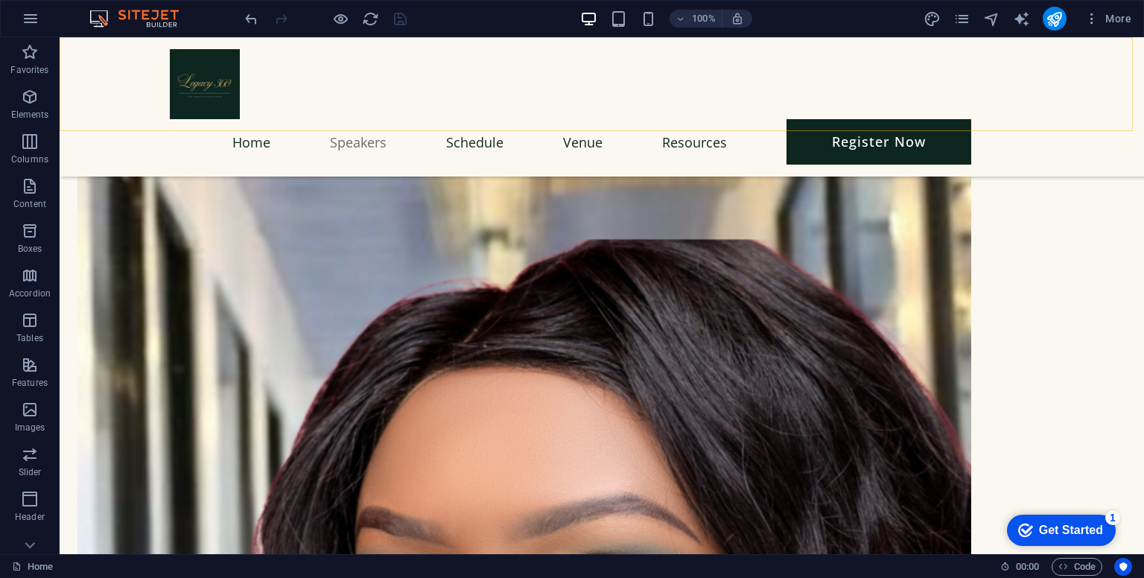
click at [98, 60] on div "Home Speakers Schedule Venue Resources Register Now" at bounding box center [602, 106] width 1085 height 139
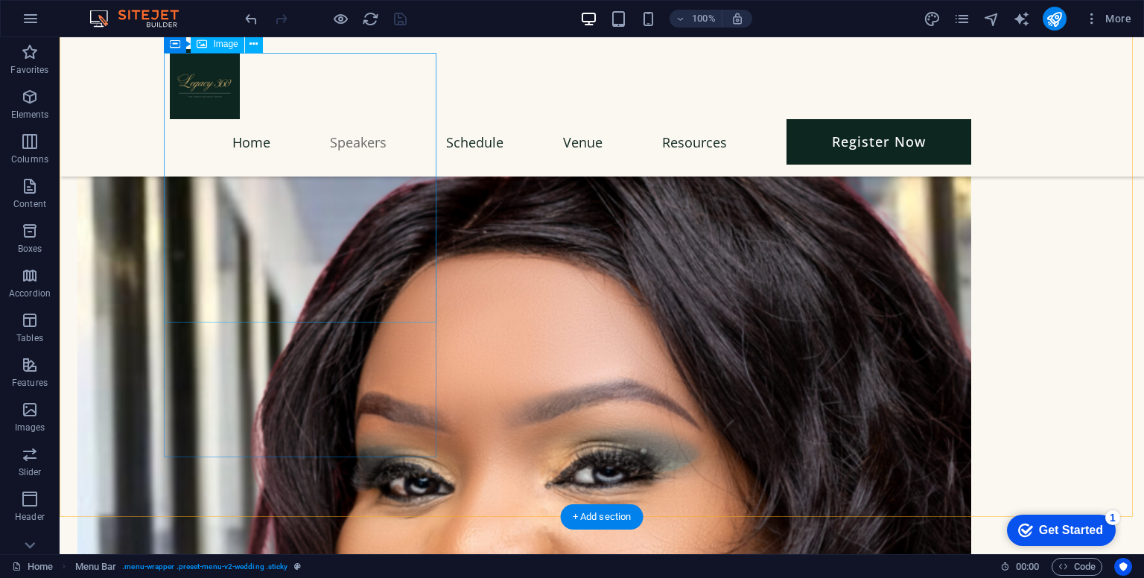
scroll to position [1749, 0]
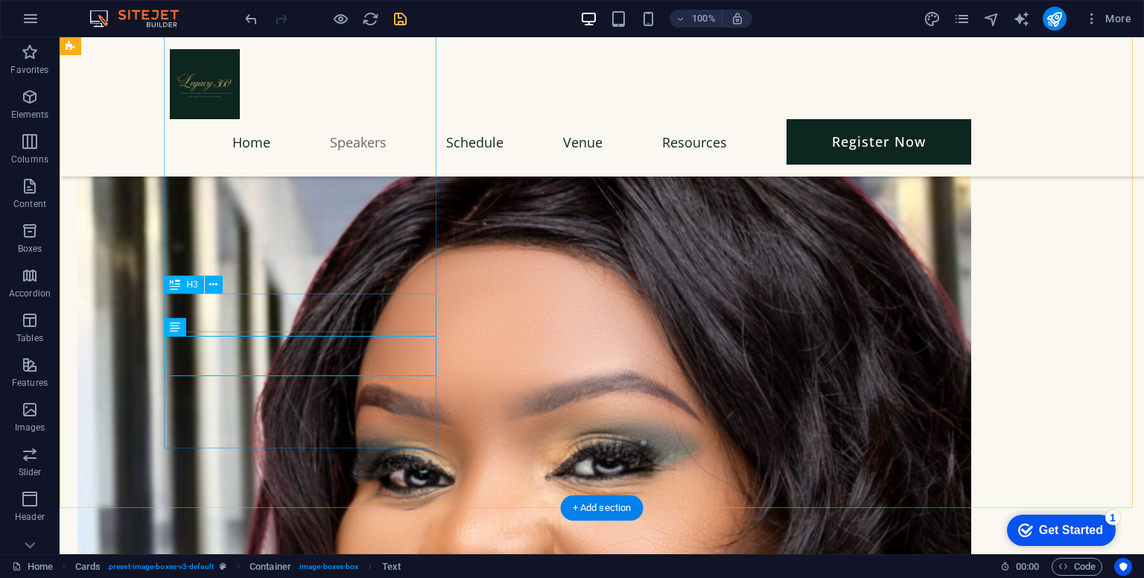
scroll to position [1779, 0]
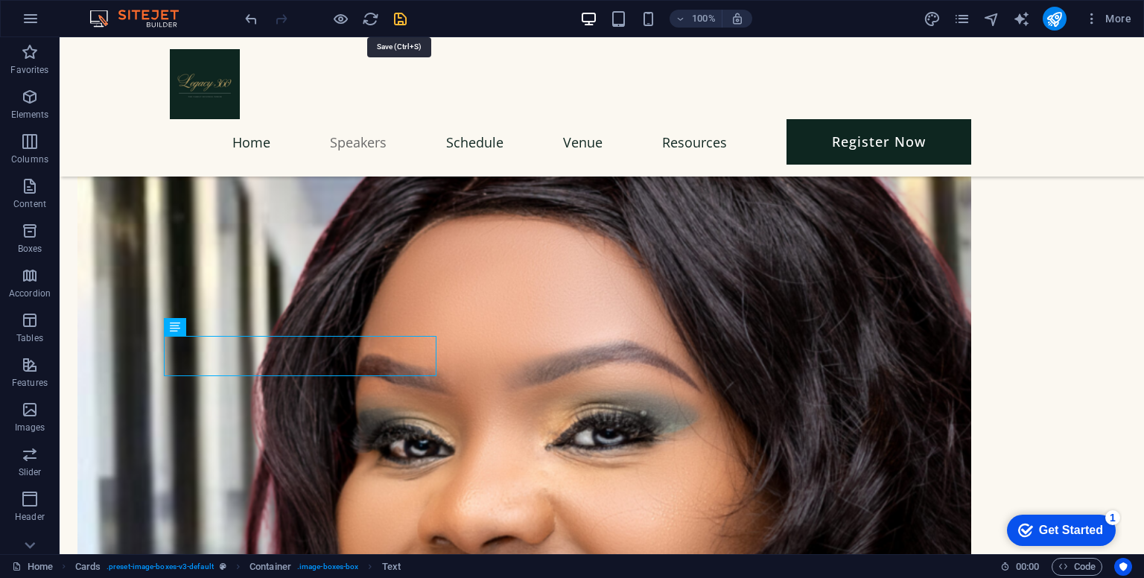
click at [405, 25] on icon "save" at bounding box center [400, 18] width 17 height 17
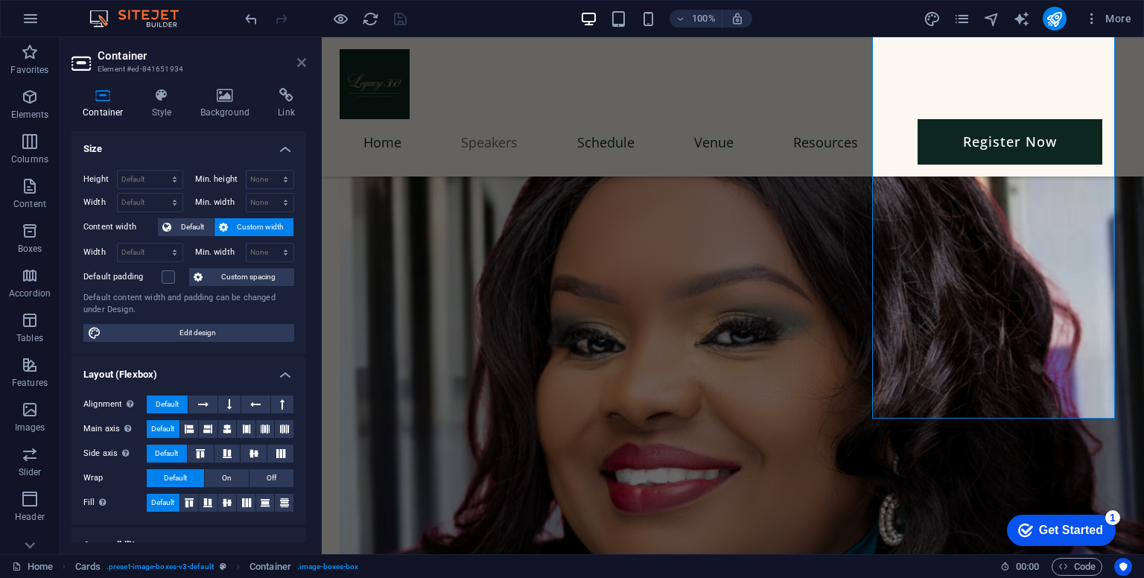
click at [298, 66] on icon at bounding box center [301, 63] width 9 height 12
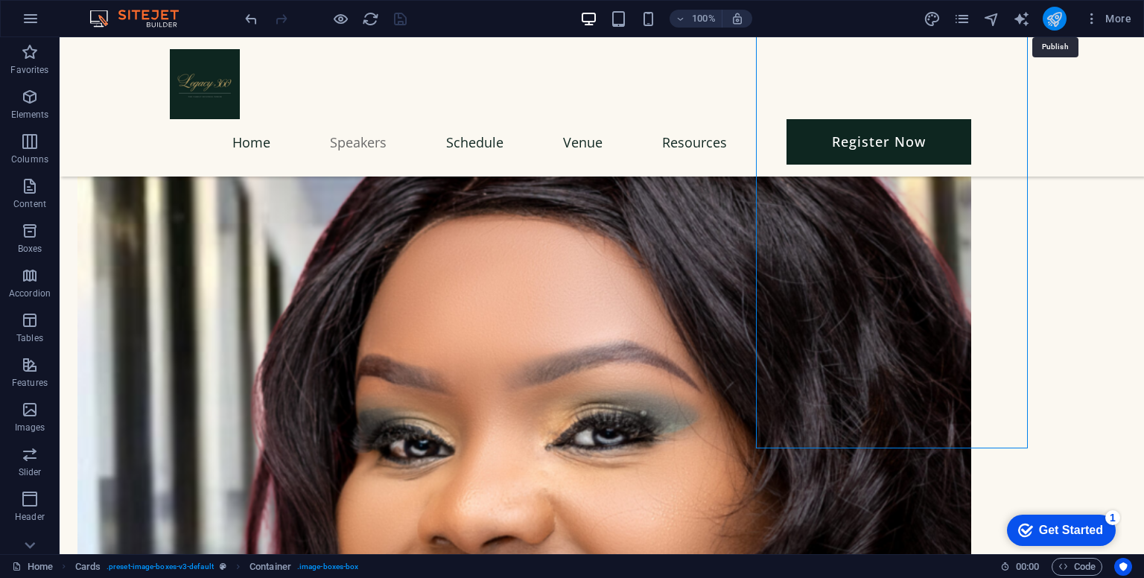
click at [1062, 25] on icon "publish" at bounding box center [1054, 18] width 17 height 17
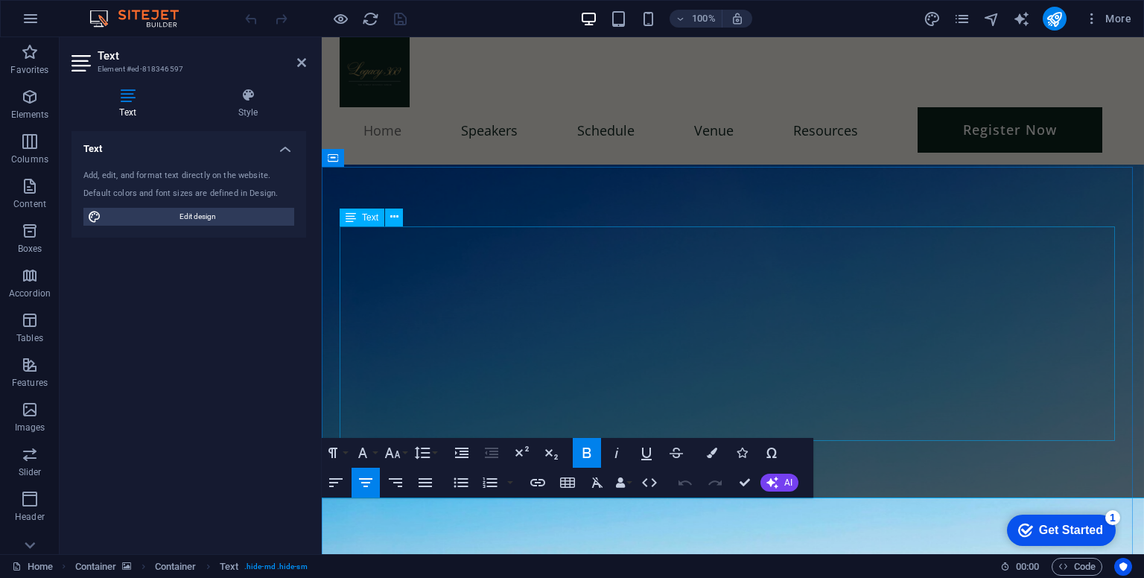
scroll to position [6, 0]
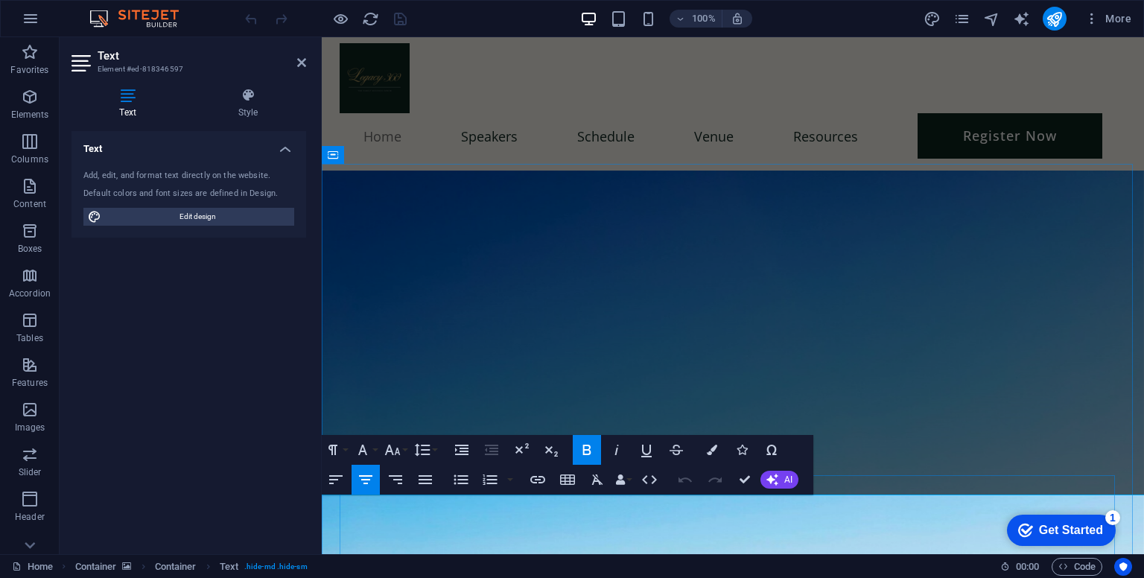
scroll to position [12, 0]
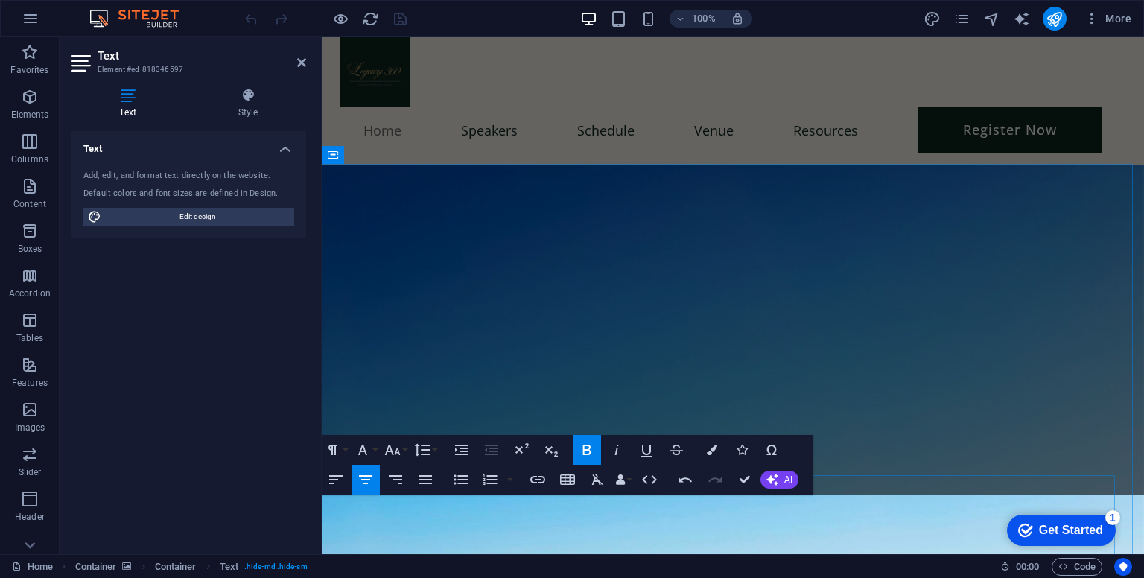
click at [301, 63] on icon at bounding box center [301, 63] width 9 height 12
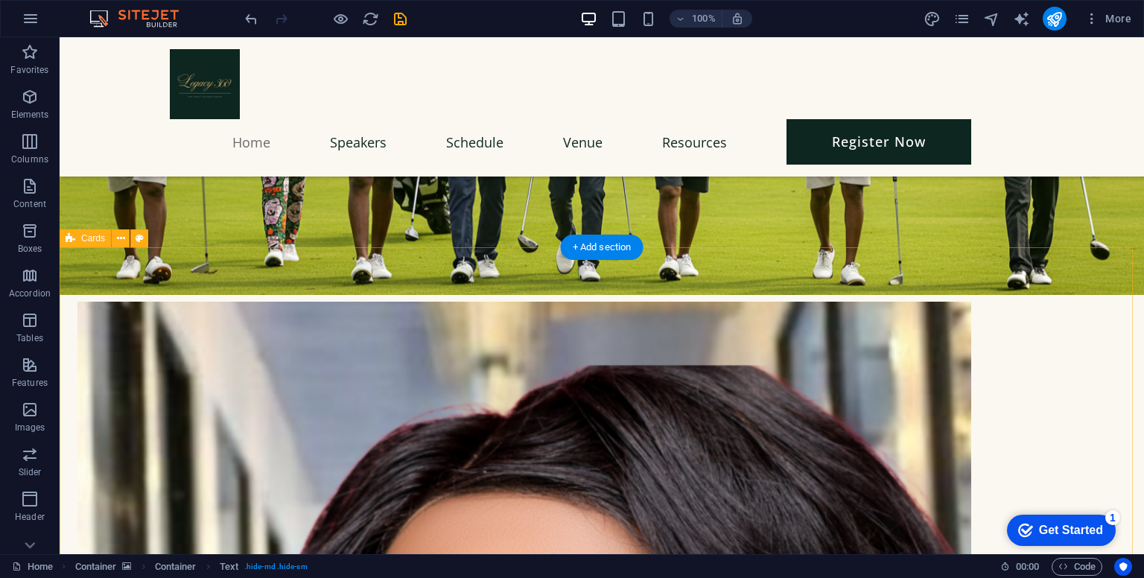
scroll to position [1502, 0]
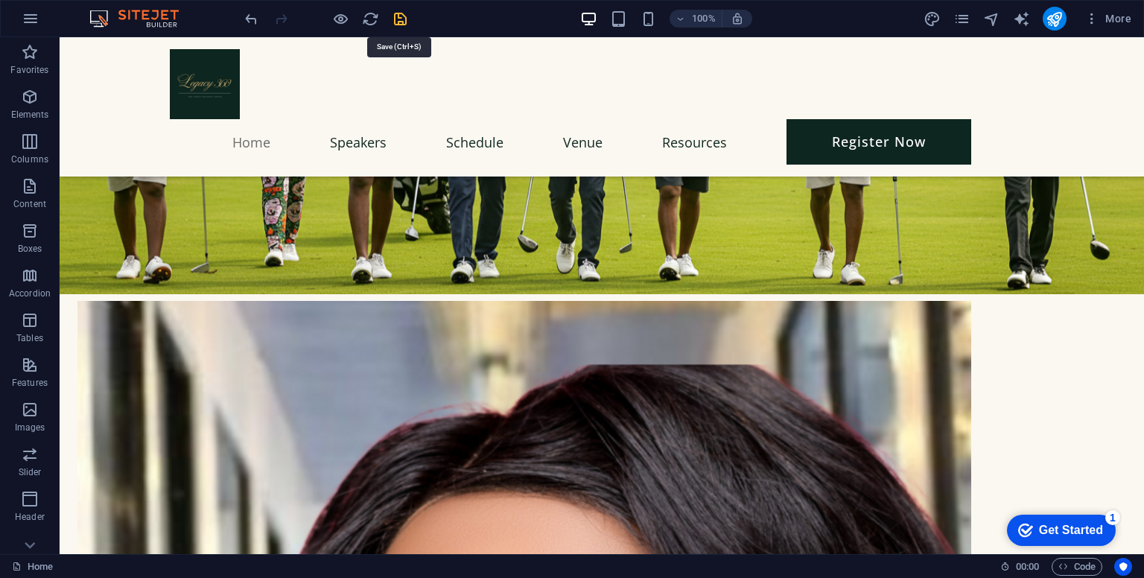
click at [399, 11] on icon "save" at bounding box center [400, 18] width 17 height 17
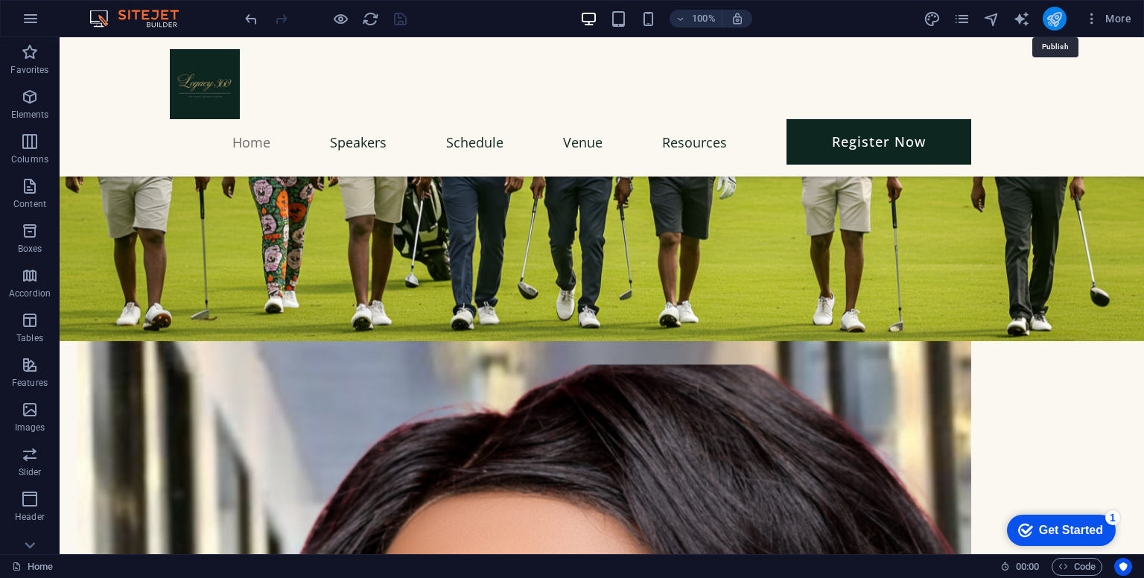
click at [1055, 24] on icon "publish" at bounding box center [1054, 18] width 17 height 17
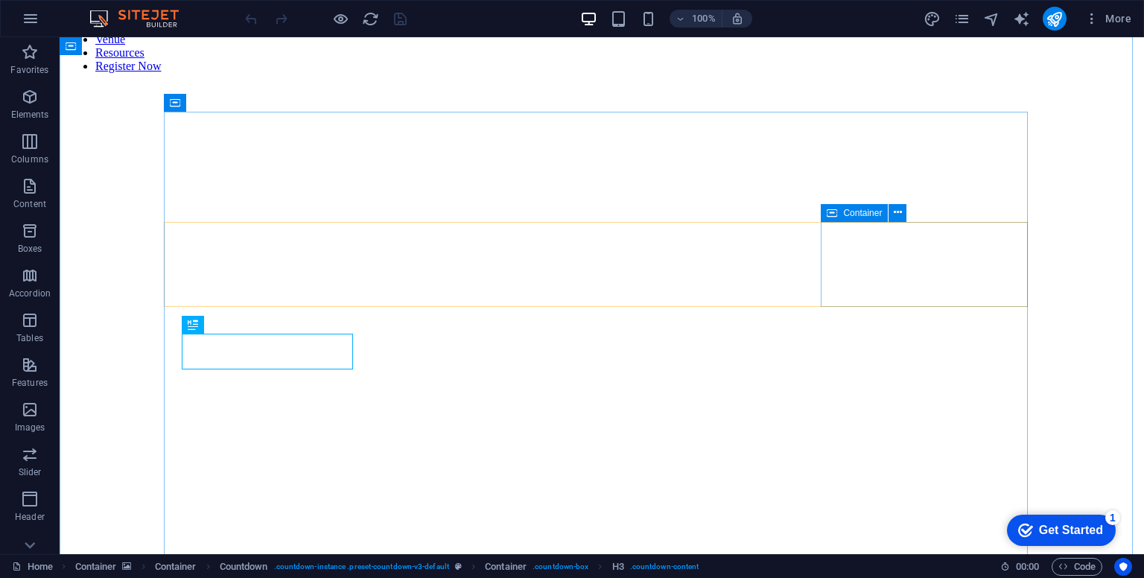
scroll to position [170, 0]
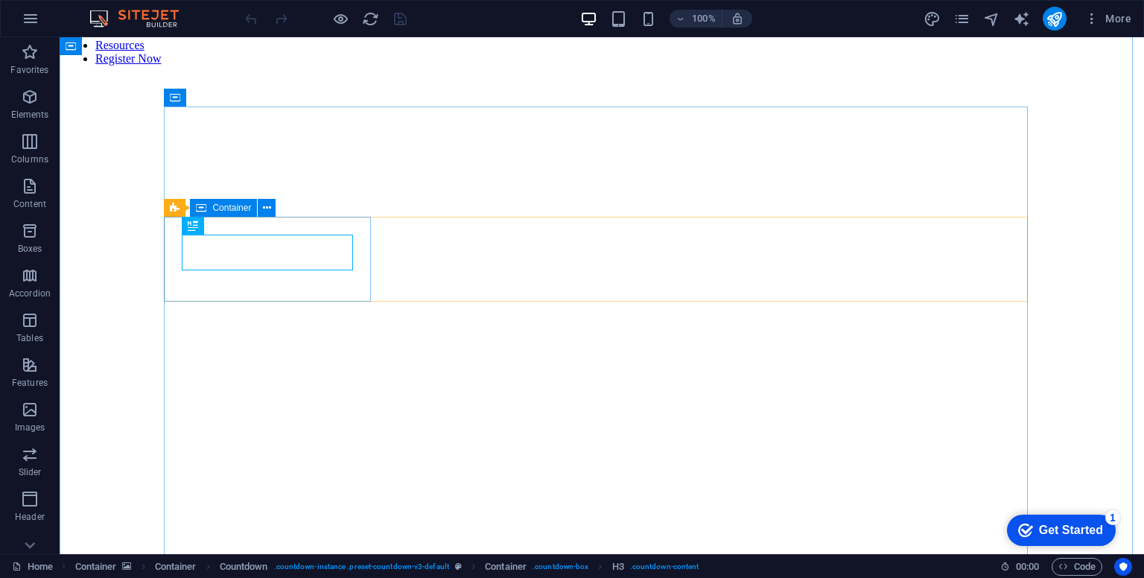
click at [212, 212] on span "Container" at bounding box center [231, 207] width 39 height 9
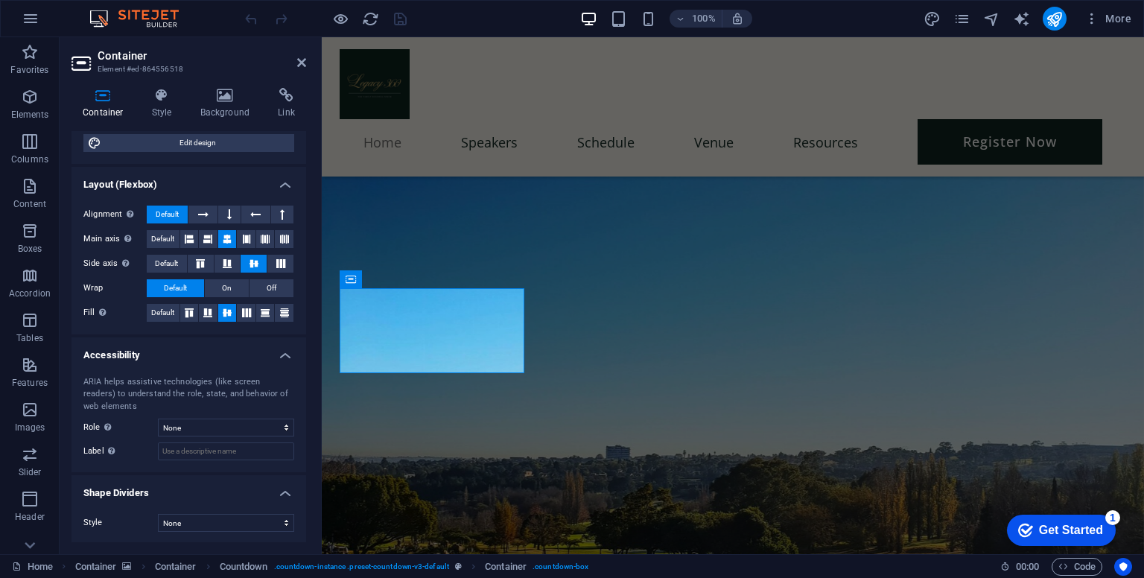
scroll to position [0, 0]
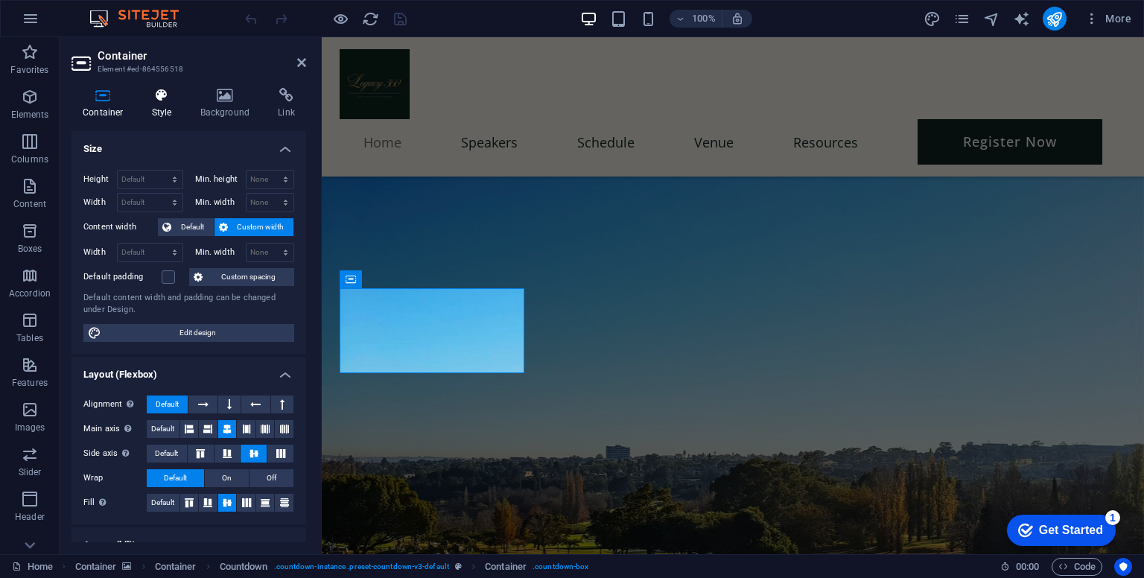
click at [159, 104] on h4 "Style" at bounding box center [165, 103] width 48 height 31
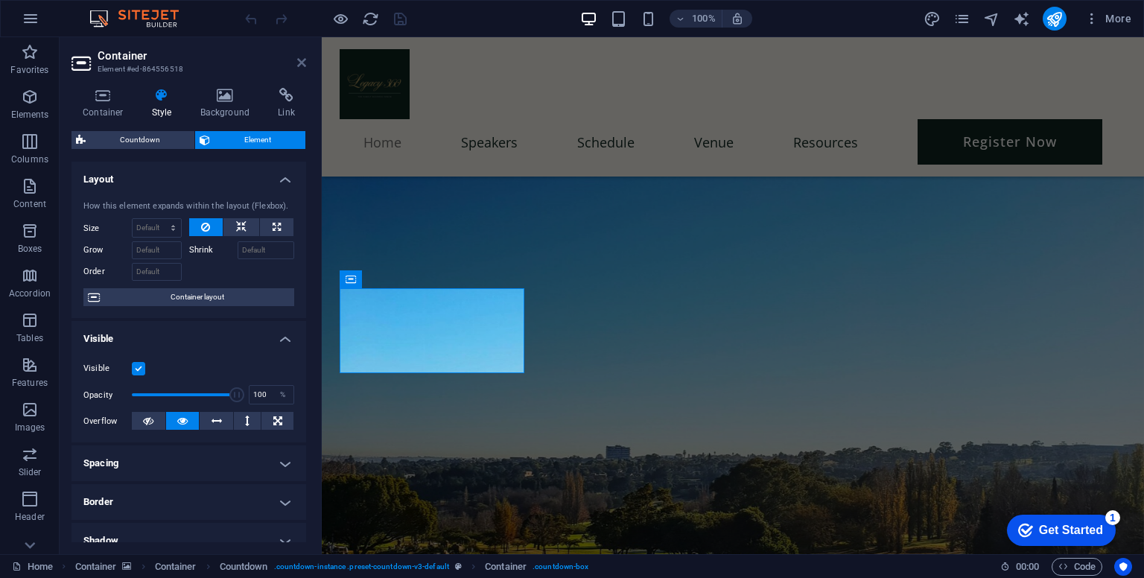
click at [299, 66] on icon at bounding box center [301, 63] width 9 height 12
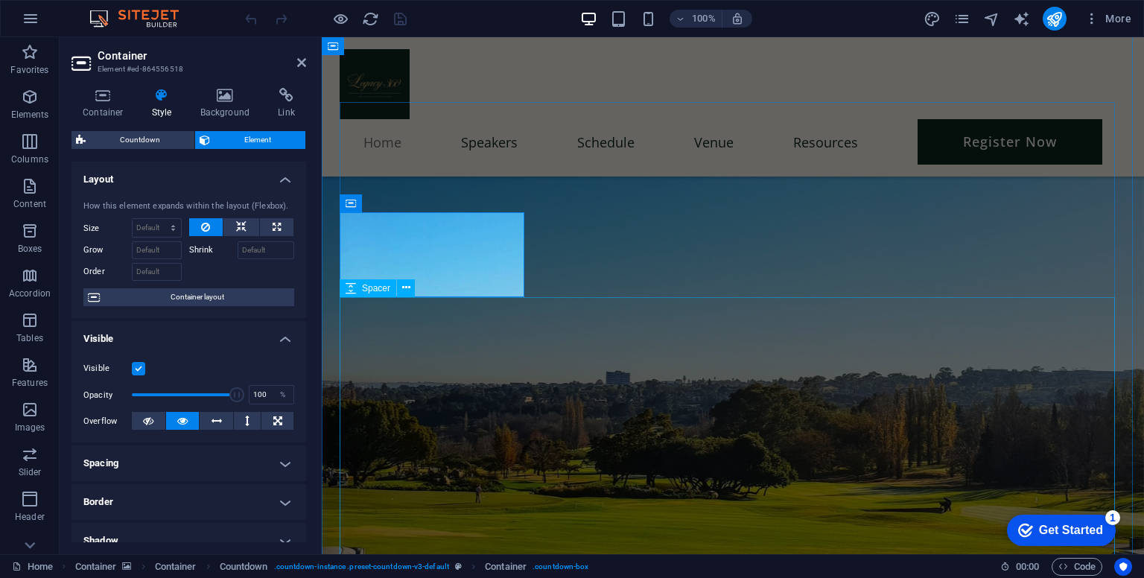
scroll to position [247, 0]
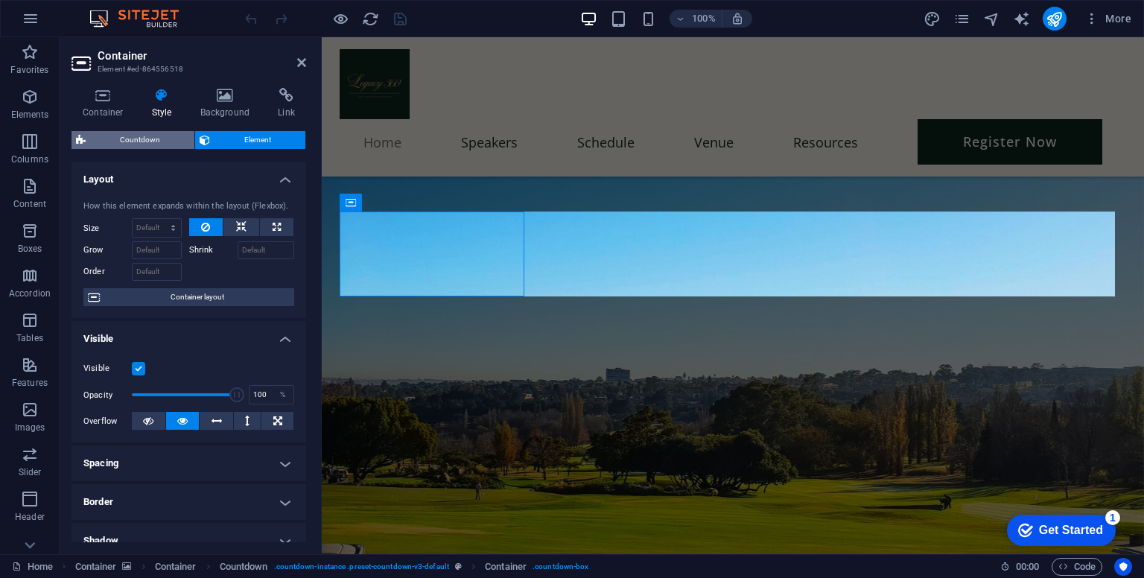
click at [164, 142] on span "Countdown" at bounding box center [140, 140] width 100 height 18
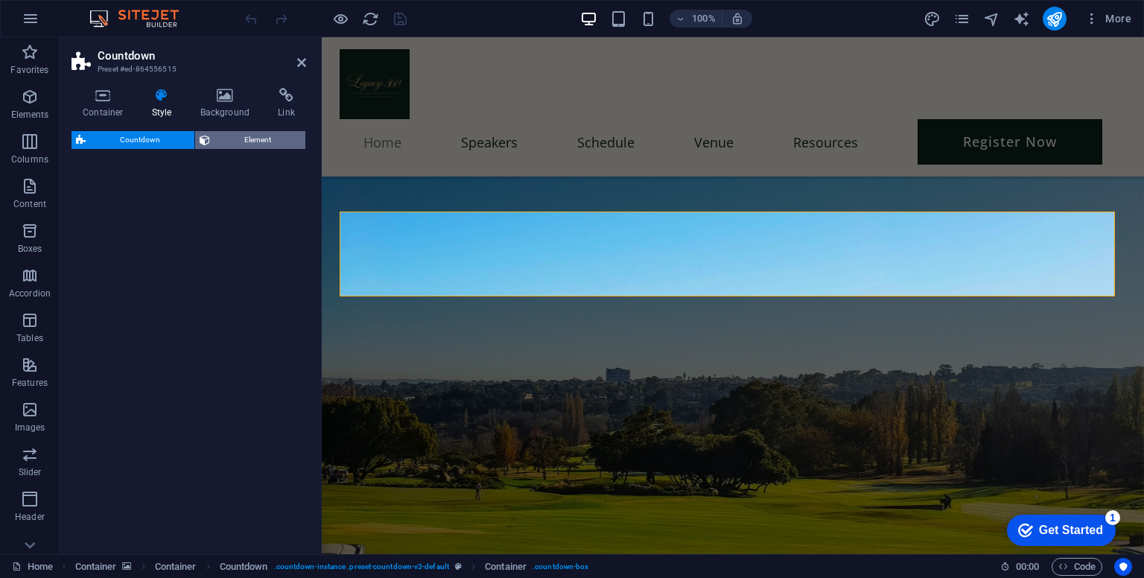
select select "preset-countdown-v3-default"
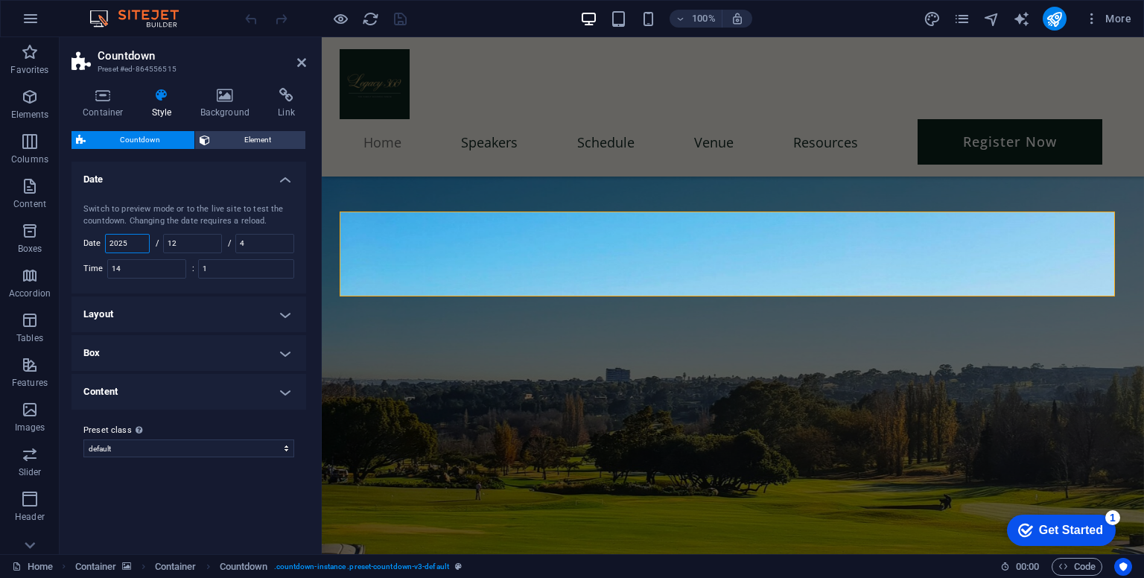
click at [140, 245] on input "2025" at bounding box center [127, 244] width 43 height 18
type input "2026"
click at [197, 240] on input "12" at bounding box center [192, 244] width 57 height 18
type input "1"
type input "02"
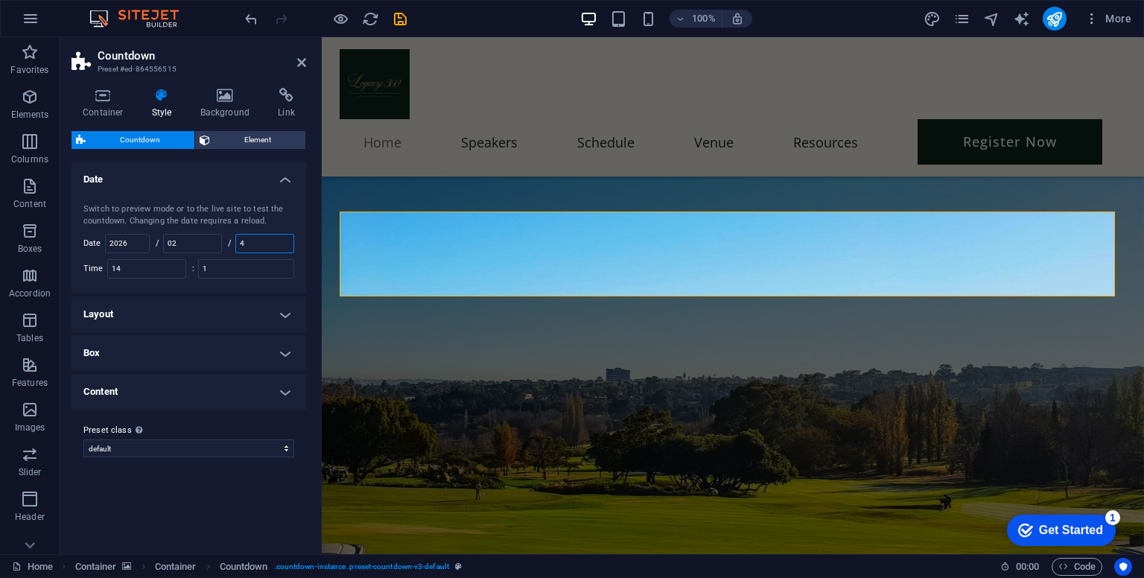
click at [259, 239] on input "4" at bounding box center [264, 244] width 57 height 18
type input "02"
click at [244, 204] on div "Switch to preview mode or to the live site to test the countdown. Changing the …" at bounding box center [188, 215] width 211 height 25
click at [399, 14] on icon "save" at bounding box center [400, 18] width 17 height 17
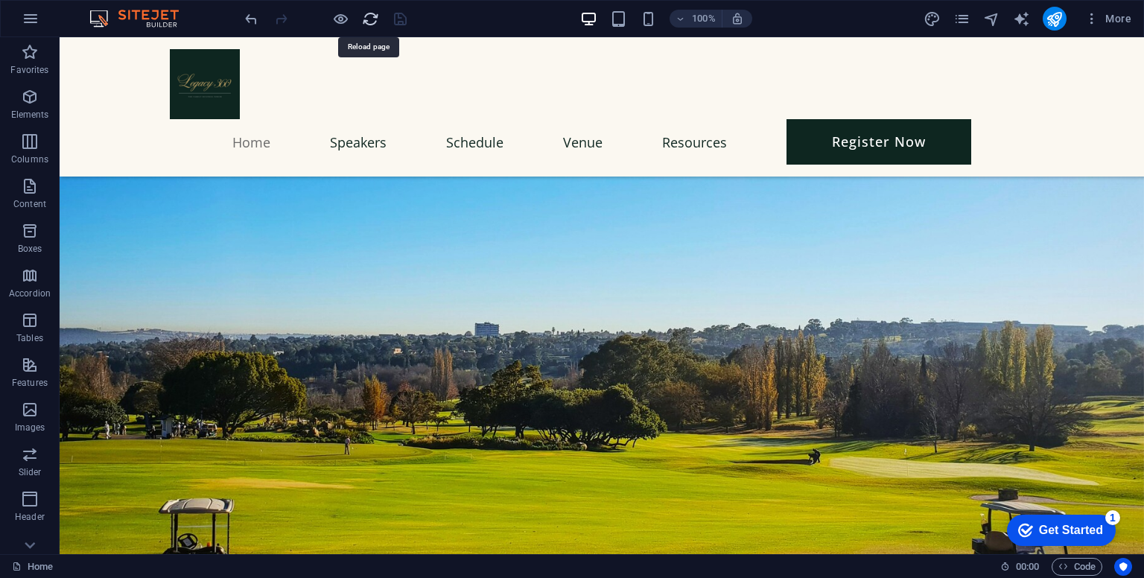
click at [370, 23] on icon "reload" at bounding box center [370, 18] width 17 height 17
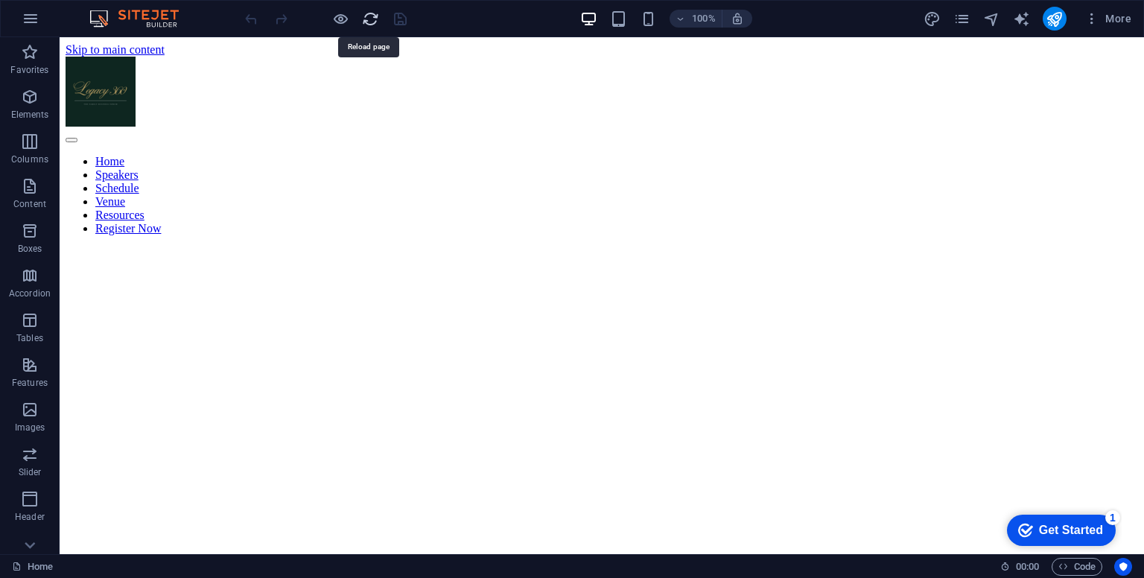
scroll to position [0, 0]
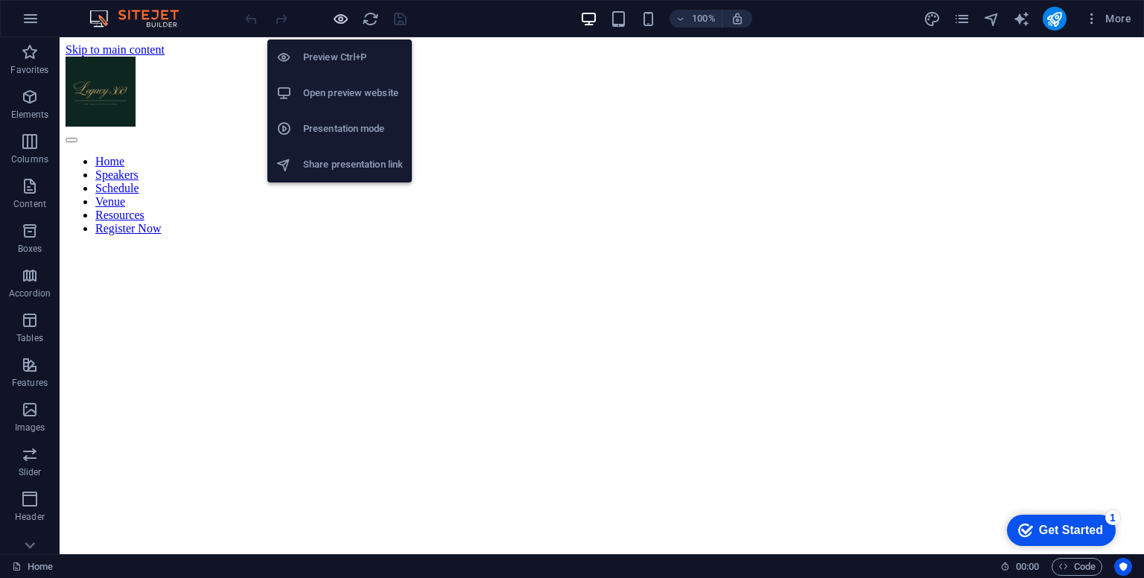
click at [340, 19] on icon "button" at bounding box center [340, 18] width 17 height 17
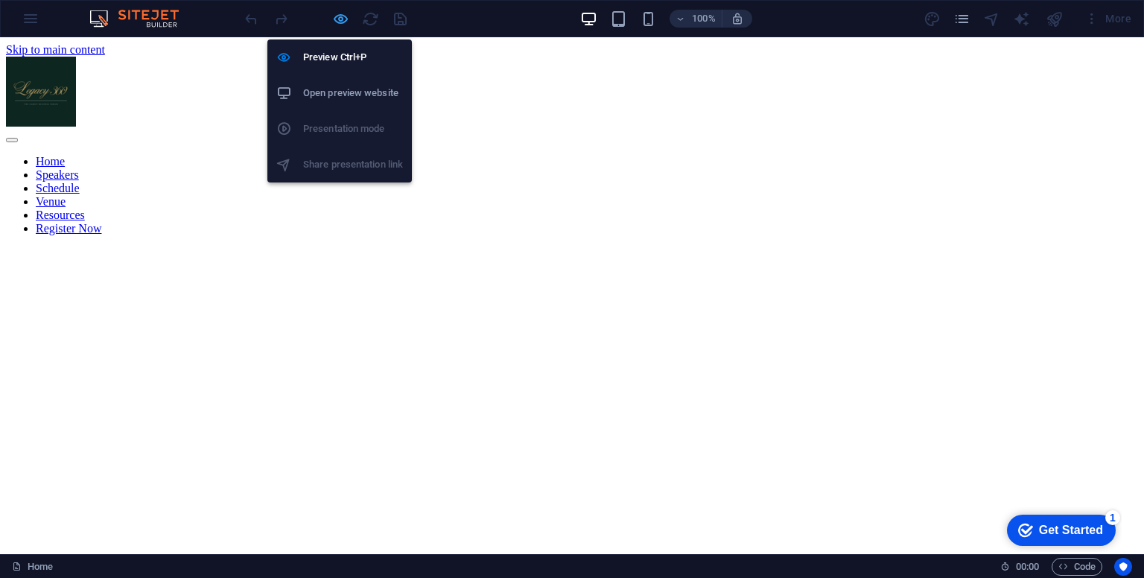
click at [339, 21] on icon "button" at bounding box center [340, 18] width 17 height 17
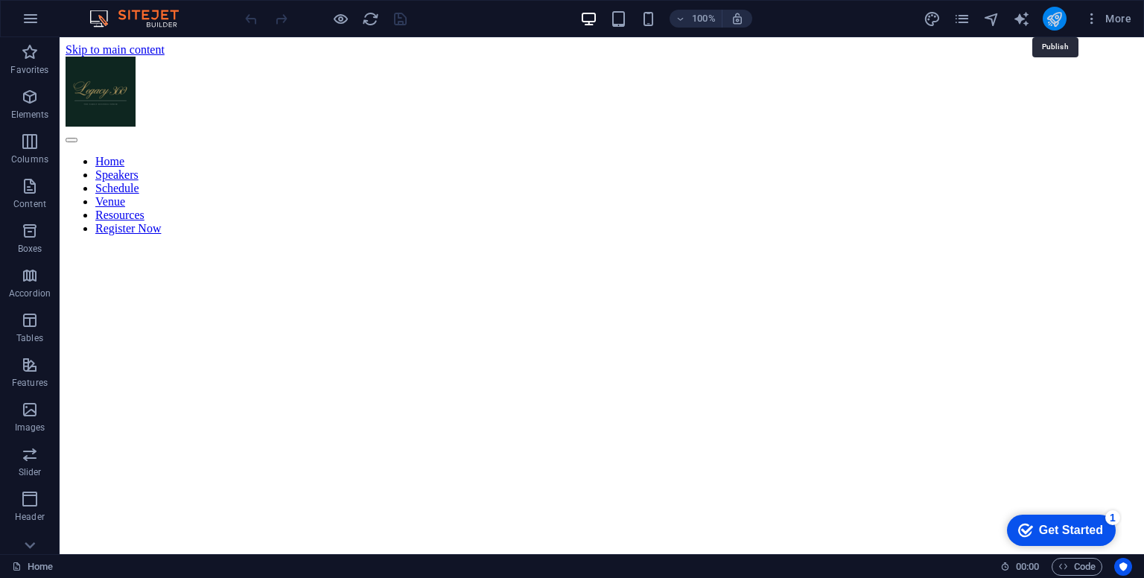
click at [1055, 21] on icon "publish" at bounding box center [1054, 18] width 17 height 17
